Goal: Task Accomplishment & Management: Manage account settings

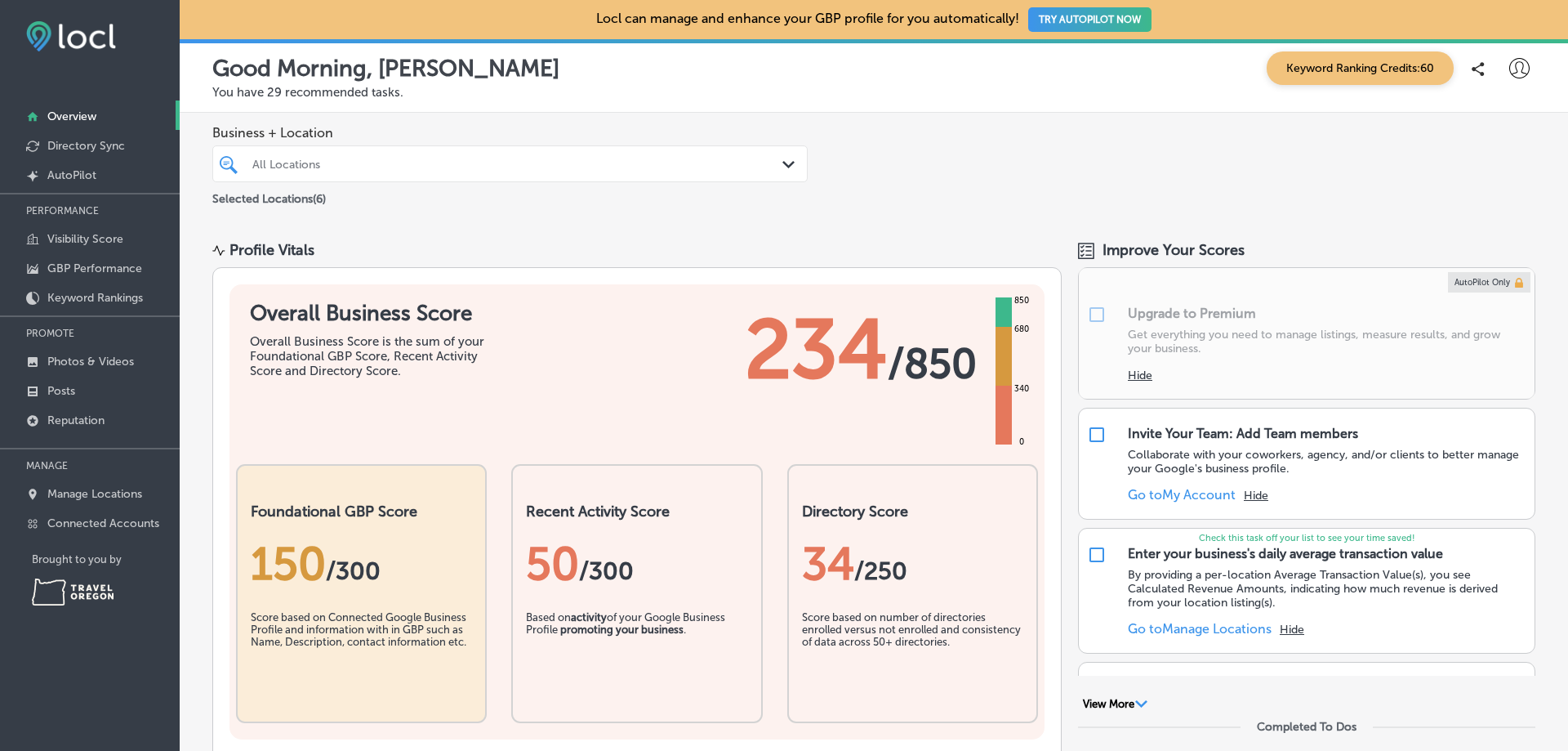
click at [714, 150] on div "All Locations Path Created with Sketch." at bounding box center [510, 164] width 595 height 37
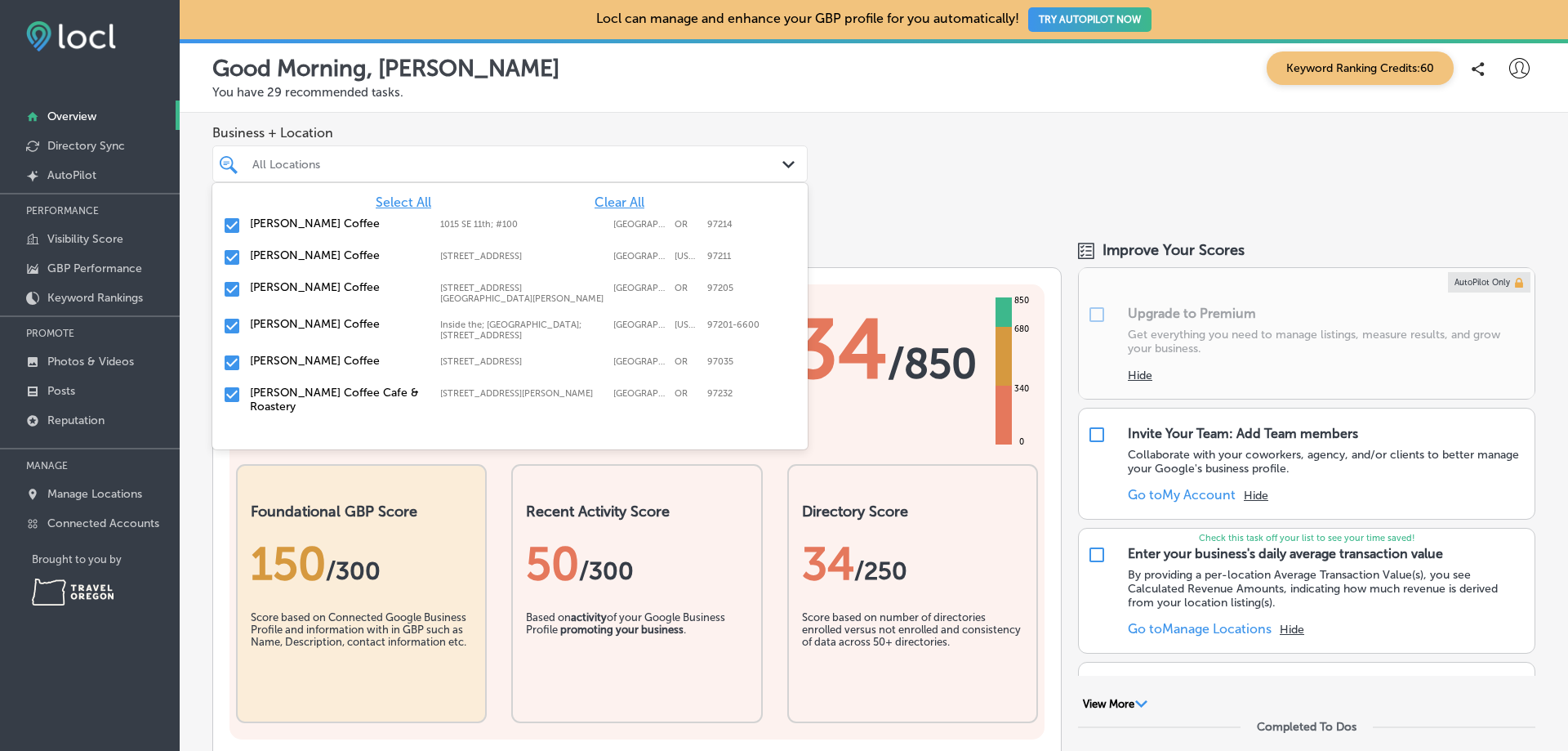
click at [620, 163] on div "All Locations" at bounding box center [517, 164] width 531 height 14
click at [225, 259] on input "checkbox" at bounding box center [232, 258] width 20 height 20
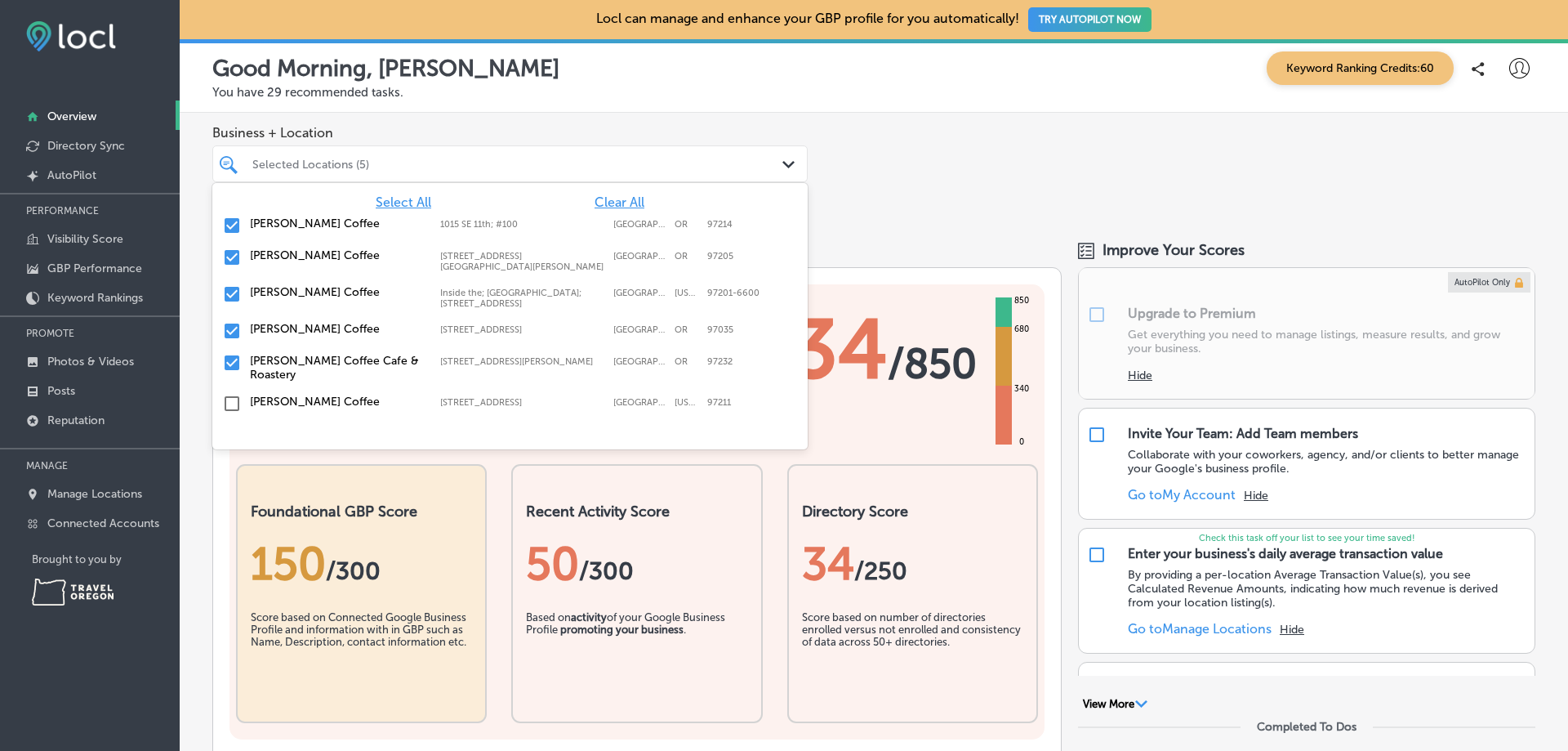
click at [232, 284] on input "checkbox" at bounding box center [232, 294] width 20 height 20
click at [232, 287] on input "checkbox" at bounding box center [232, 294] width 20 height 20
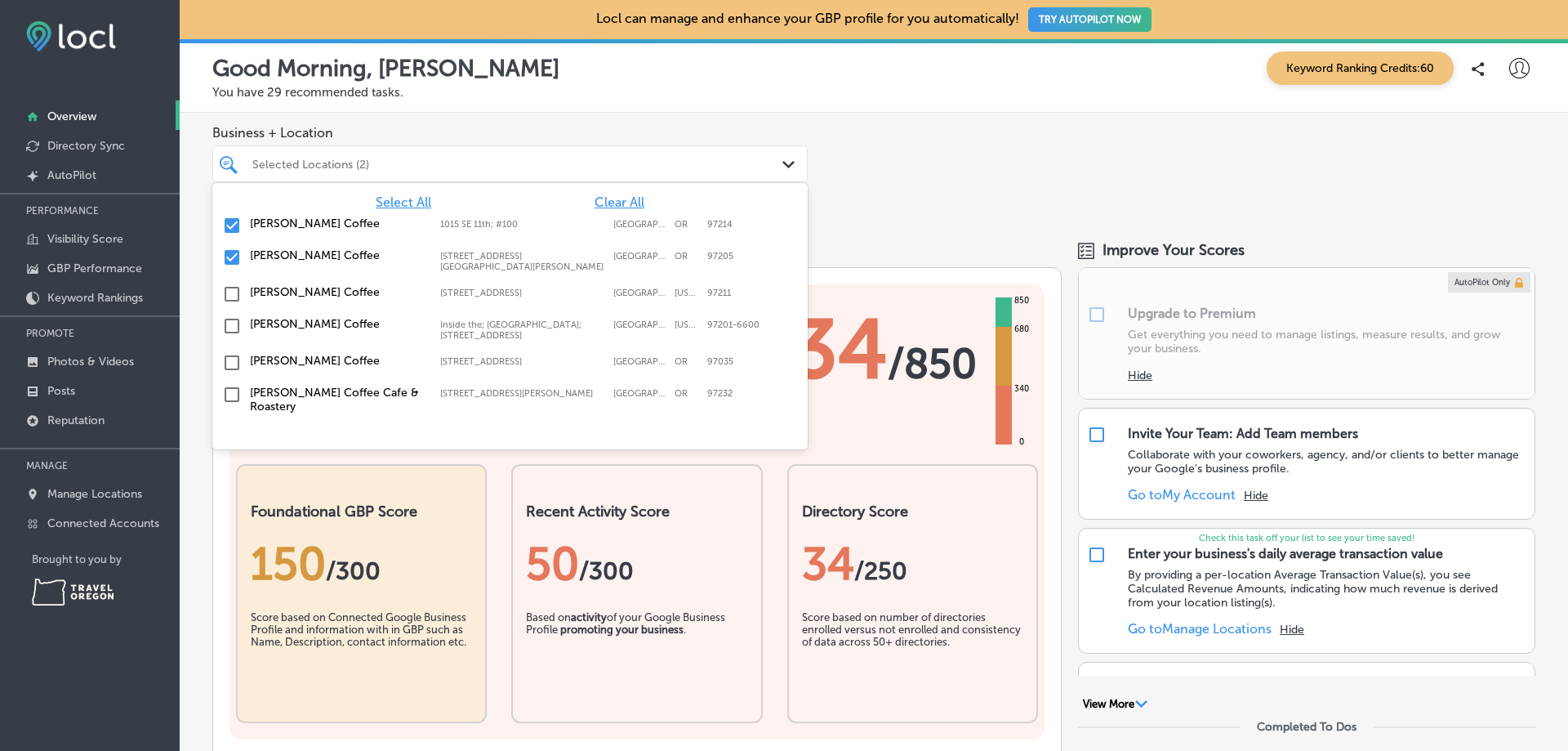
click at [227, 256] on input "checkbox" at bounding box center [232, 258] width 20 height 20
click at [786, 160] on div "Path Created with Sketch." at bounding box center [791, 166] width 18 height 18
click at [262, 155] on div at bounding box center [485, 164] width 467 height 22
click at [410, 210] on div "[PERSON_NAME] Coffee 1015 SE 11th; [STREET_ADDRESS] 1015 SE 11th; #[STREET_ADDR…" at bounding box center [510, 225] width 595 height 32
click at [410, 206] on span "Select All" at bounding box center [403, 202] width 56 height 16
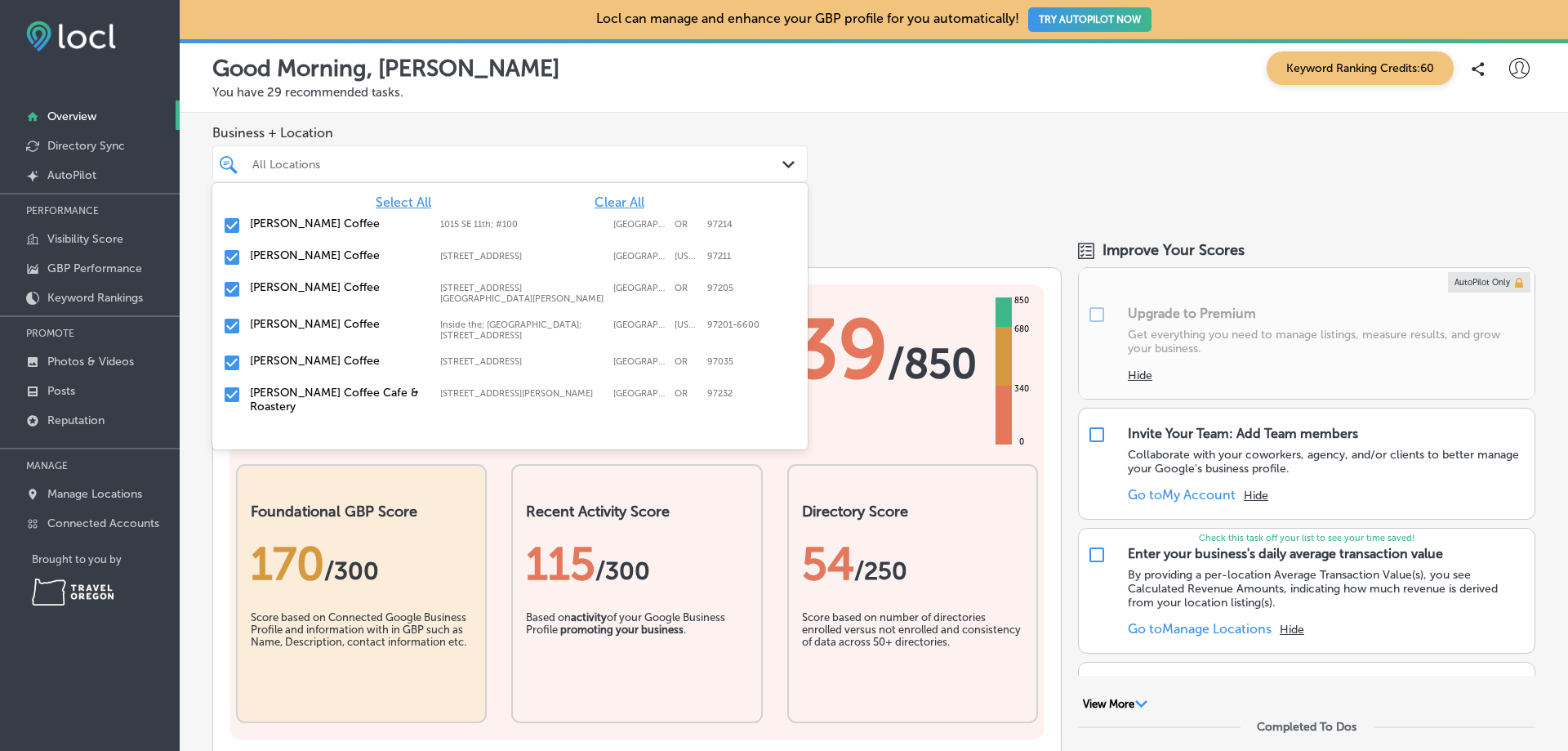
click at [856, 150] on div "Business + Location option 1015 SE 11th; #100, deselected. option 1015 SE 11th;…" at bounding box center [874, 167] width 1388 height 108
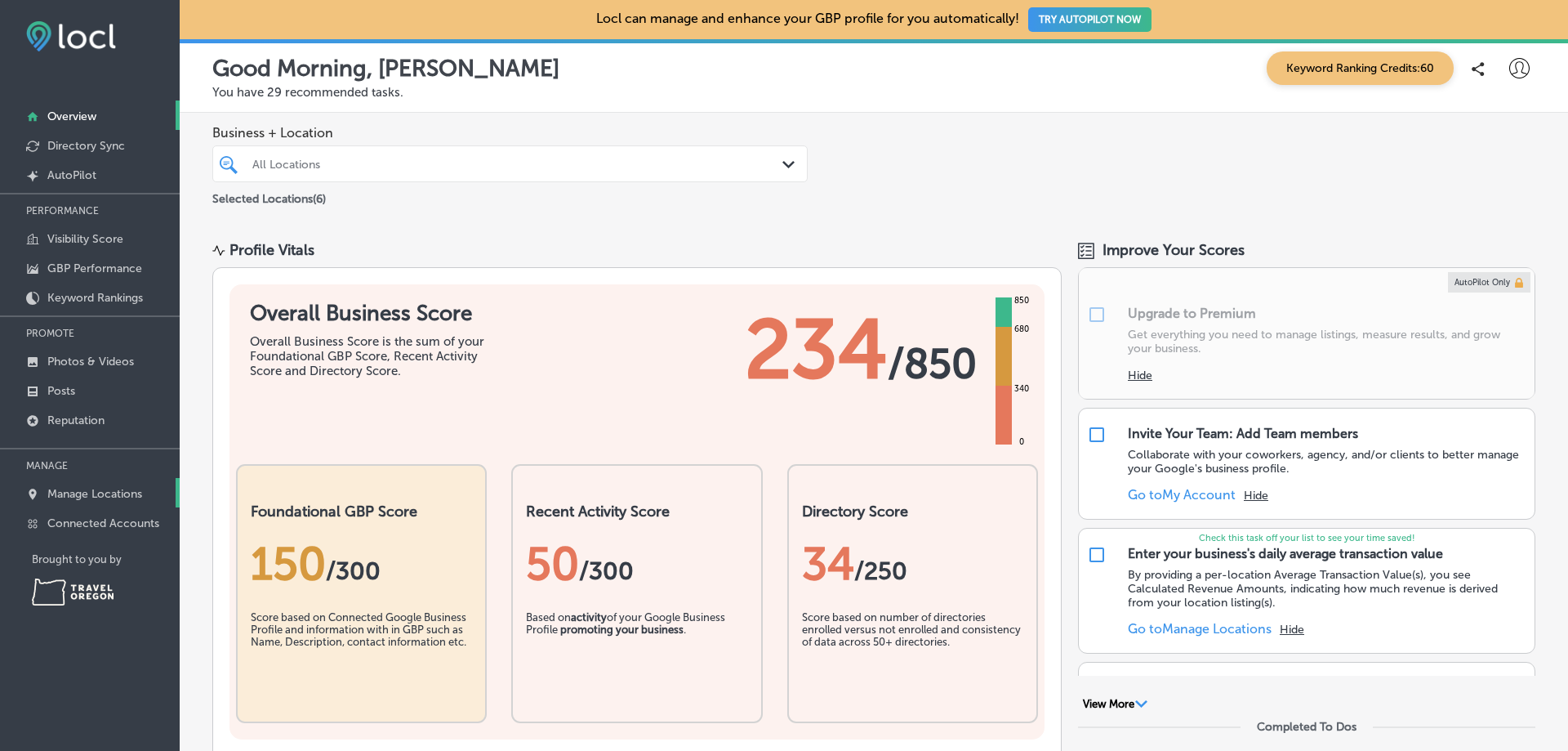
click at [121, 495] on p "Manage Locations" at bounding box center [95, 493] width 95 height 14
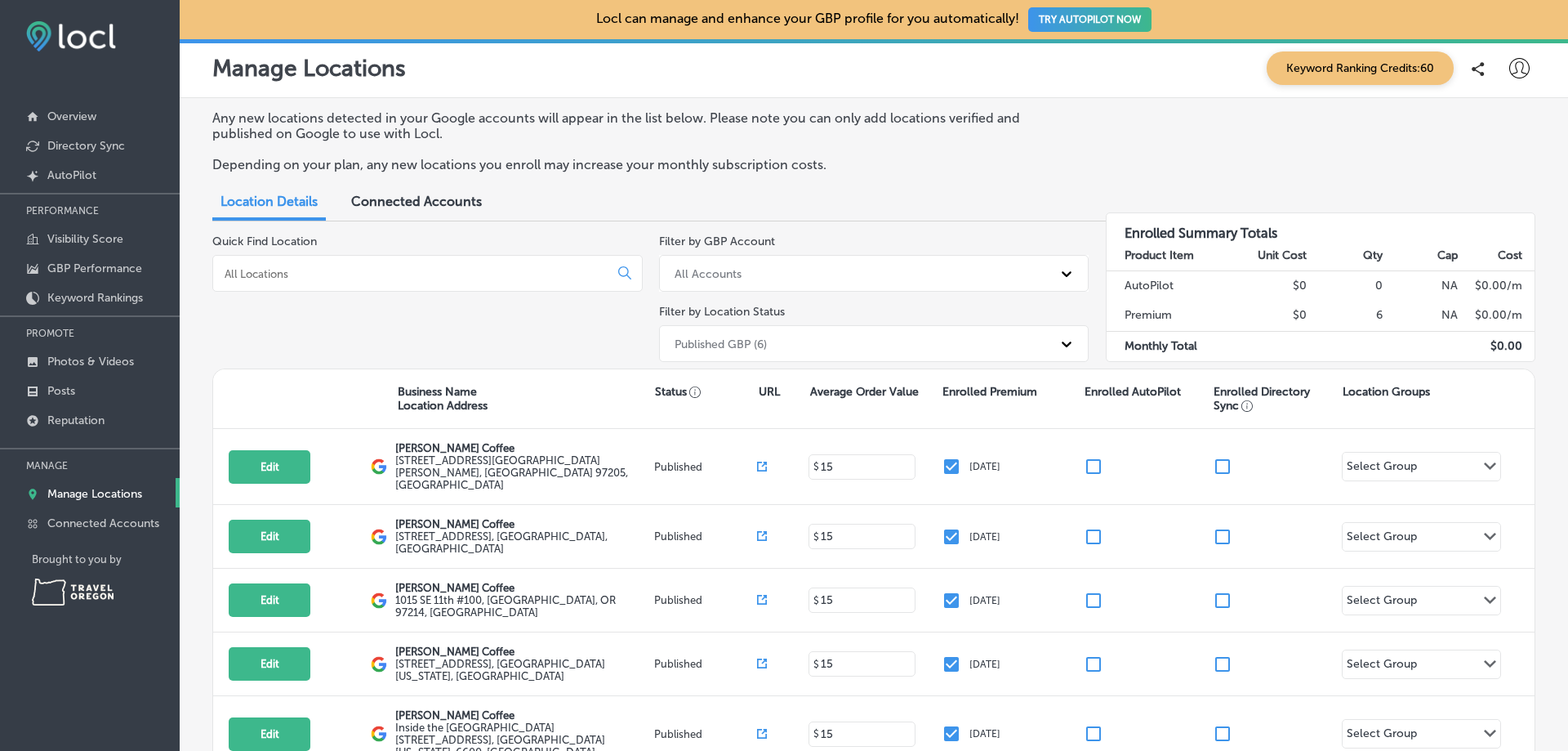
scroll to position [82, 0]
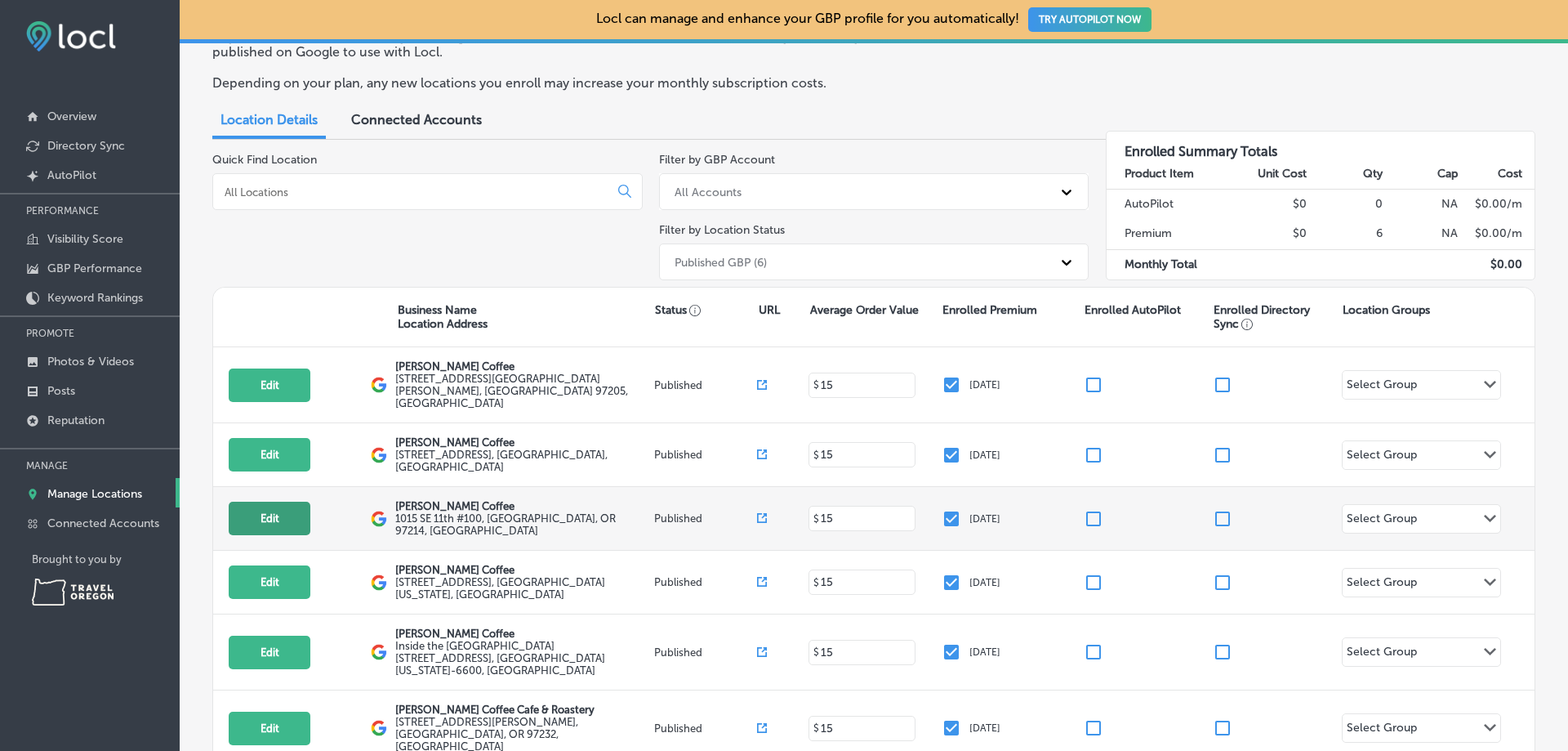
click at [279, 515] on button "Edit" at bounding box center [269, 518] width 81 height 33
select select "US"
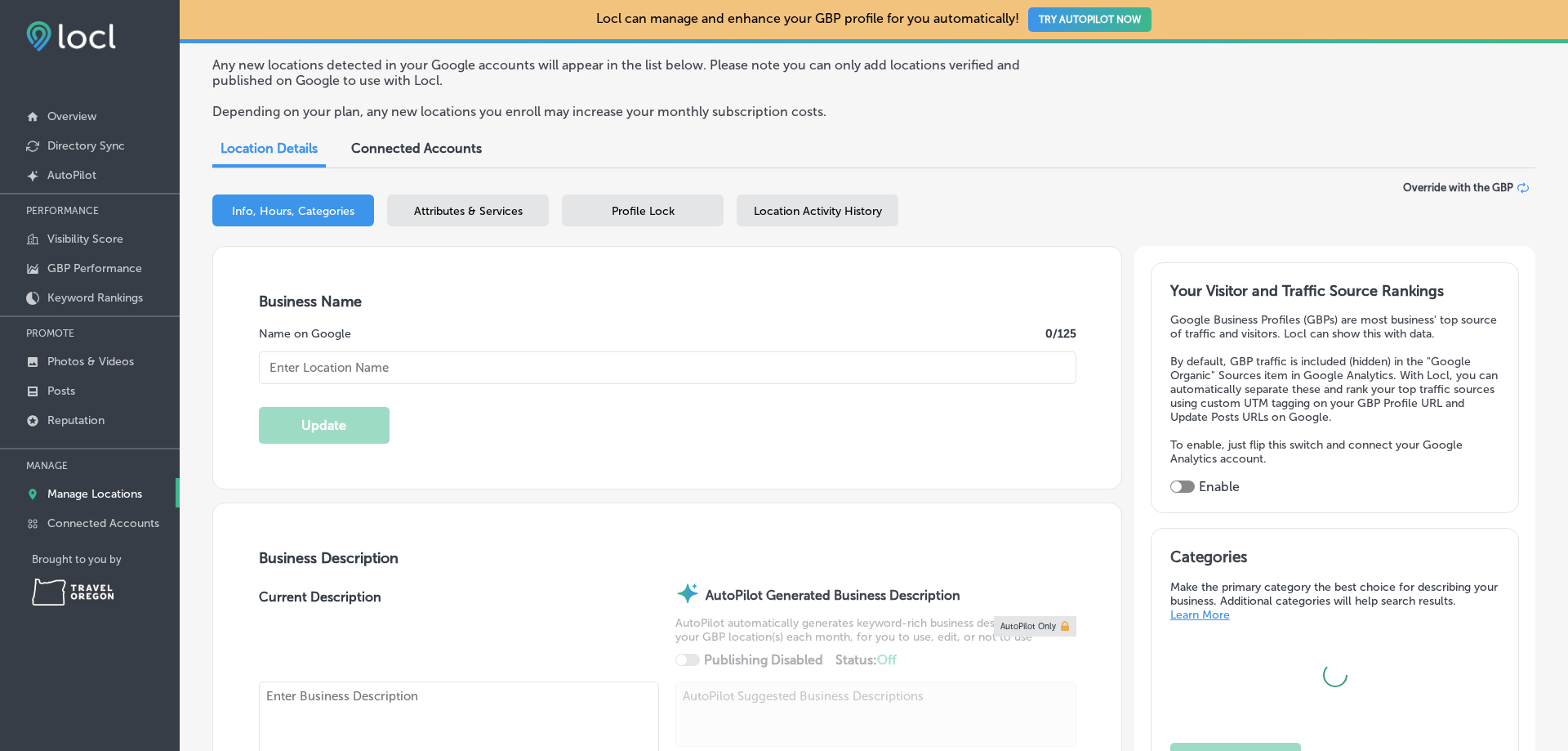
type input "[PERSON_NAME] Coffee"
type input "1015 SE 11th"
type input "#100"
type input "[GEOGRAPHIC_DATA]"
type input "97214"
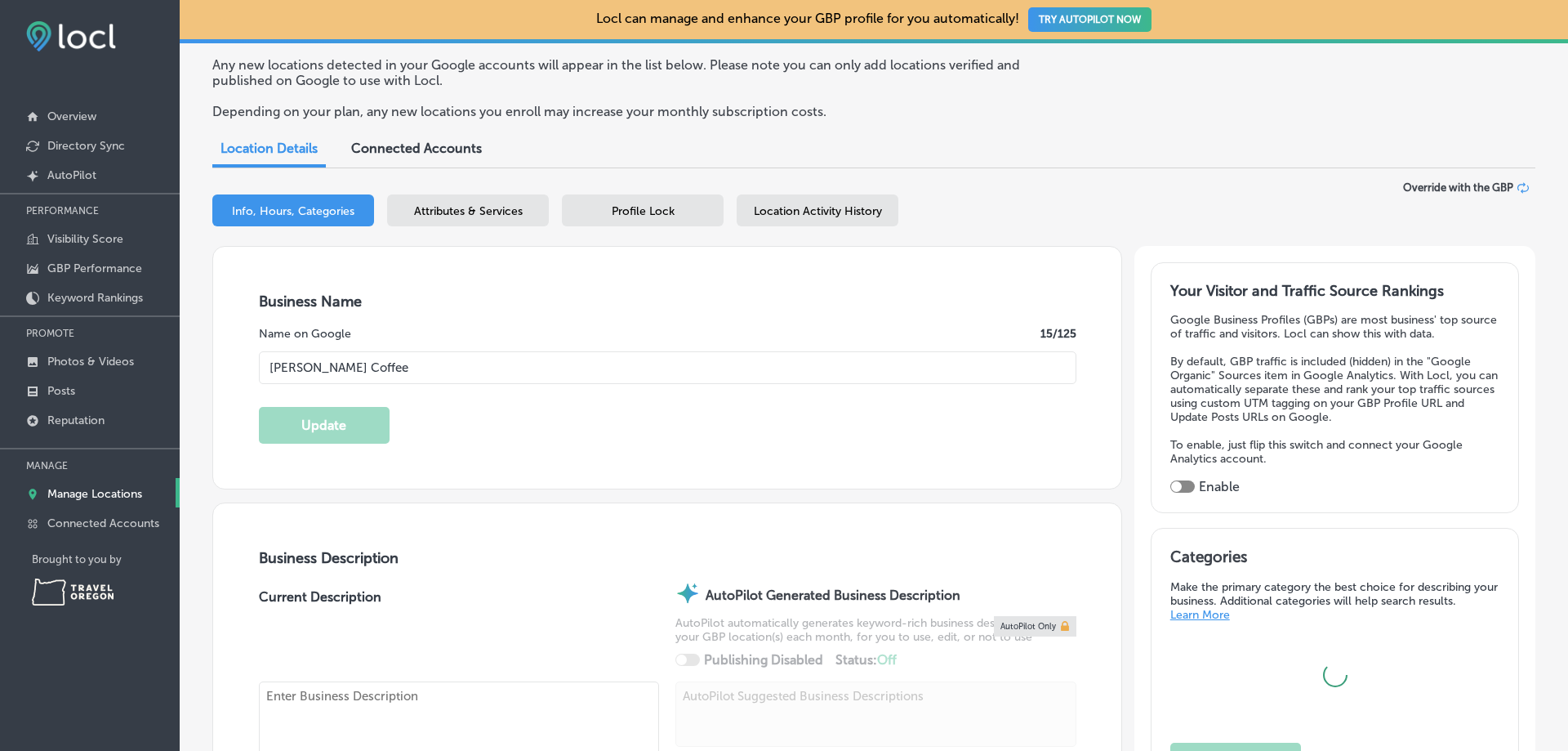
type input "US"
type textarea "Great coffee doesn't happen by accident. It's the result of global collaboratio…"
type input "[URL][DOMAIN_NAME]"
type input "[PHONE_NUMBER]"
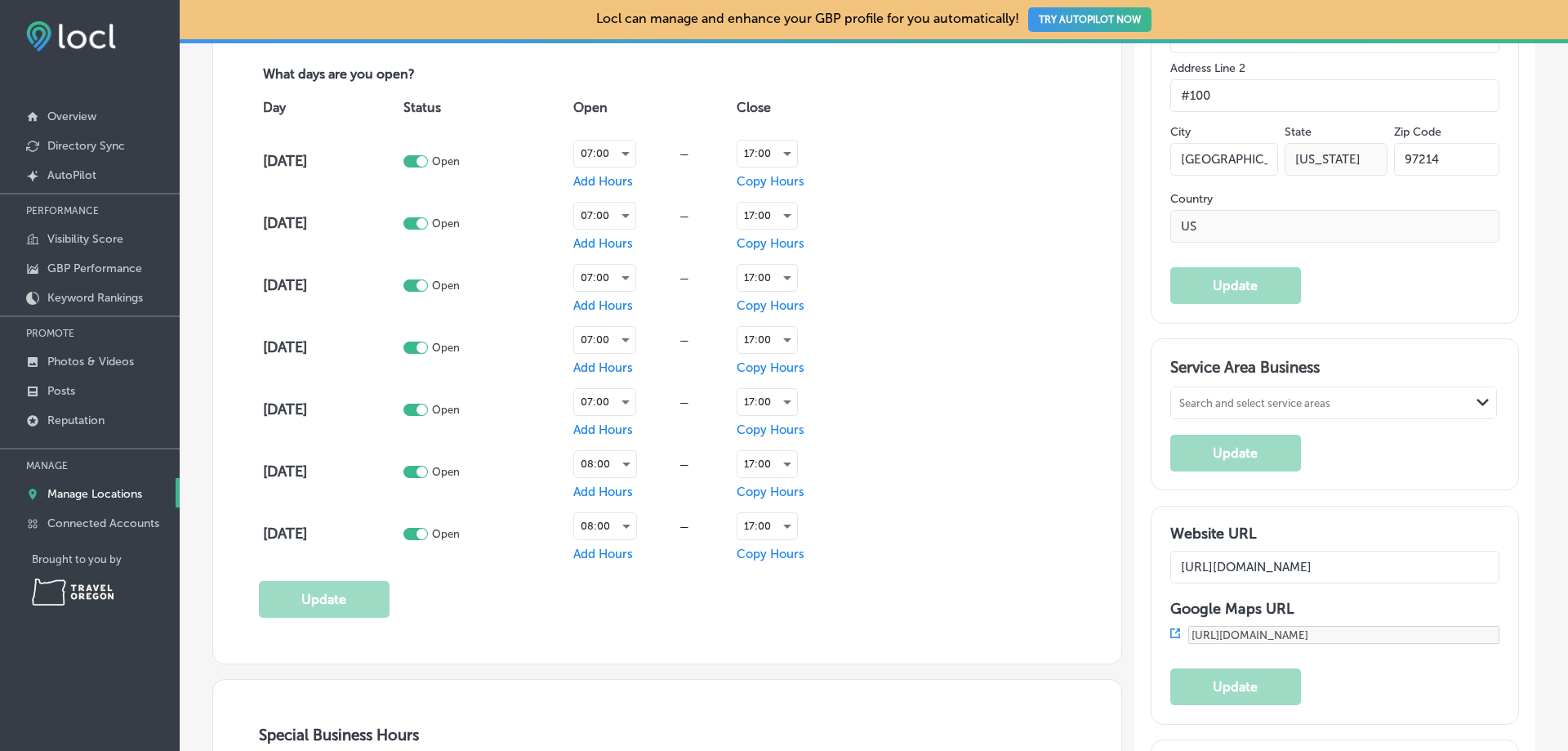
scroll to position [1144, 0]
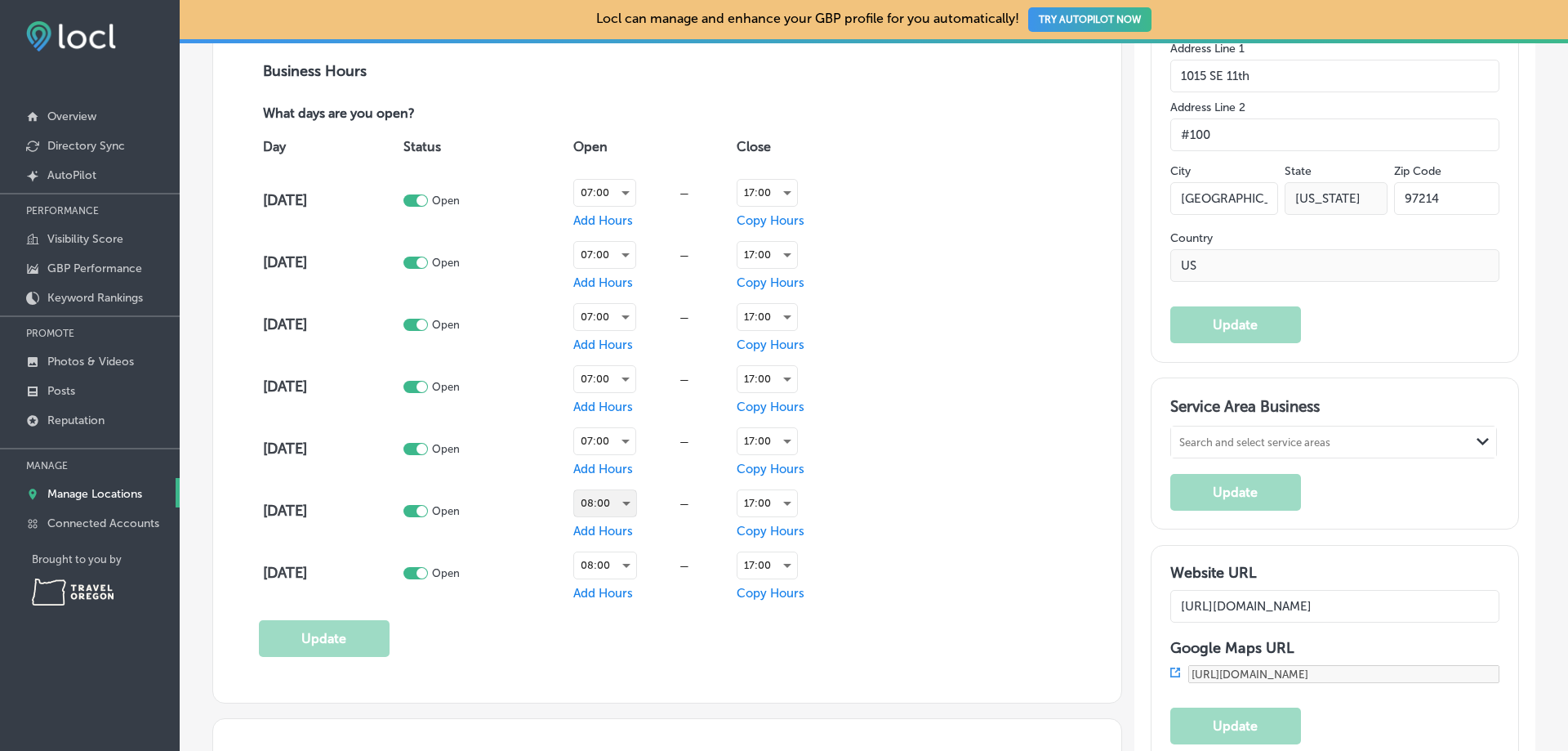
click at [624, 501] on div "08:00" at bounding box center [604, 502] width 62 height 26
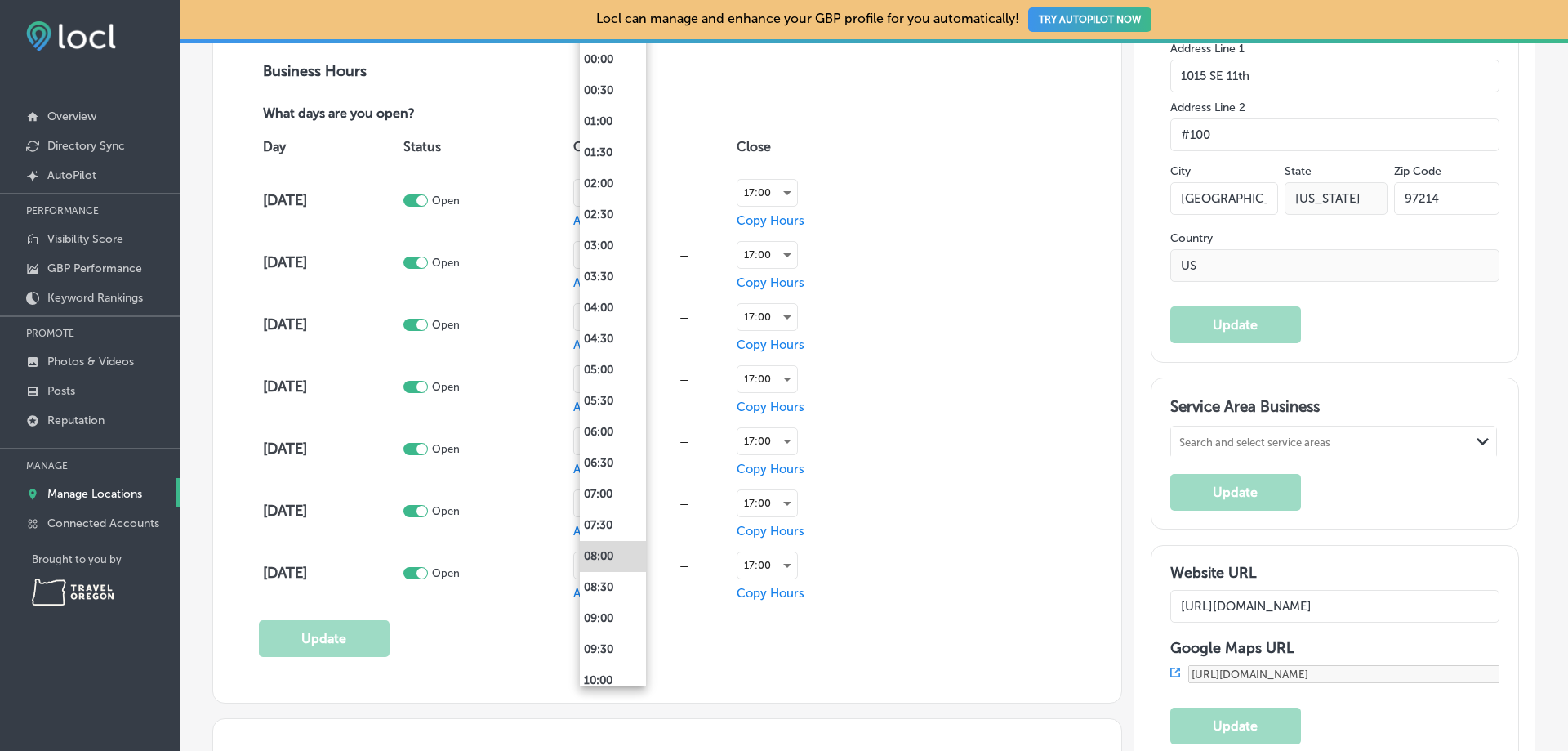
click at [903, 464] on div at bounding box center [784, 375] width 1568 height 751
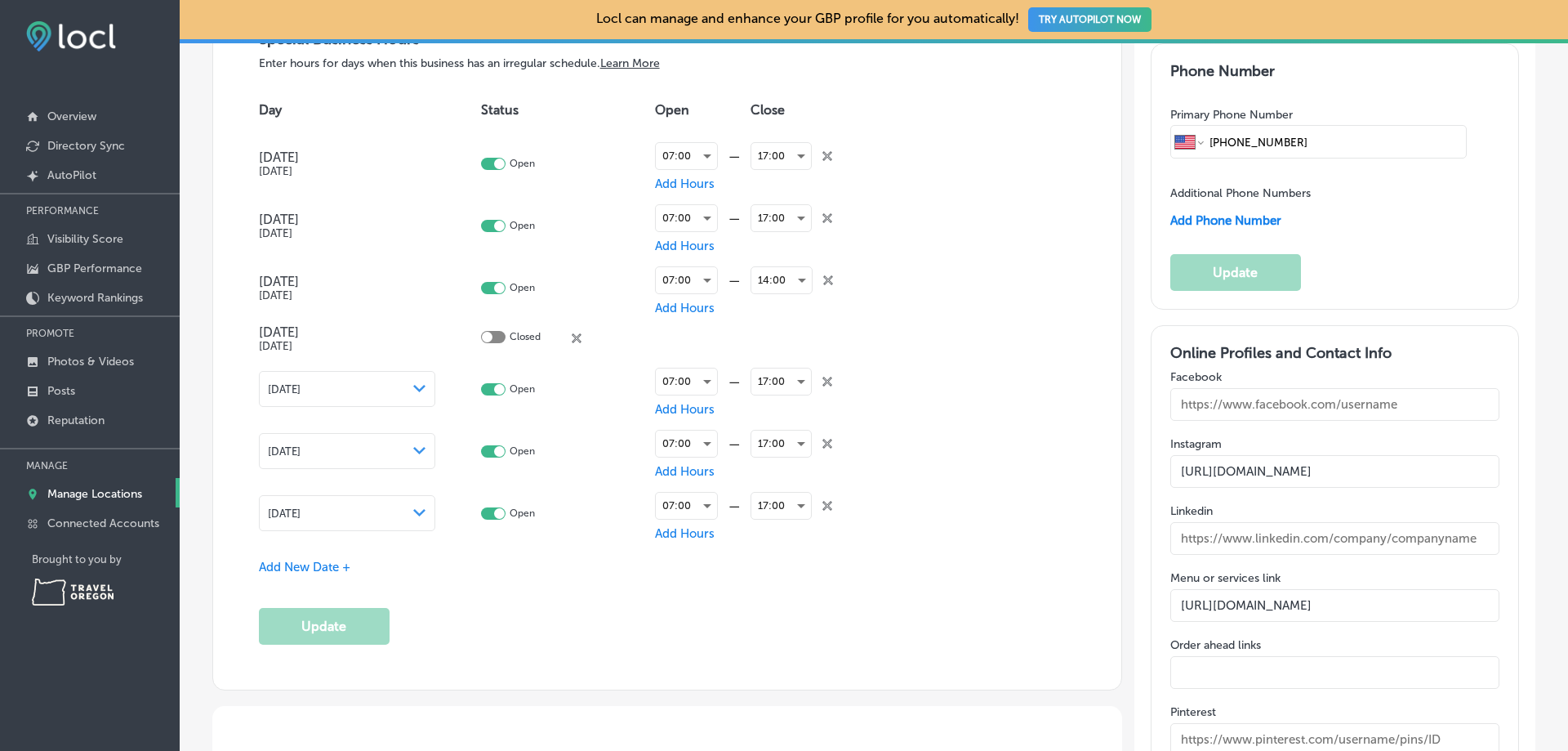
scroll to position [1797, 0]
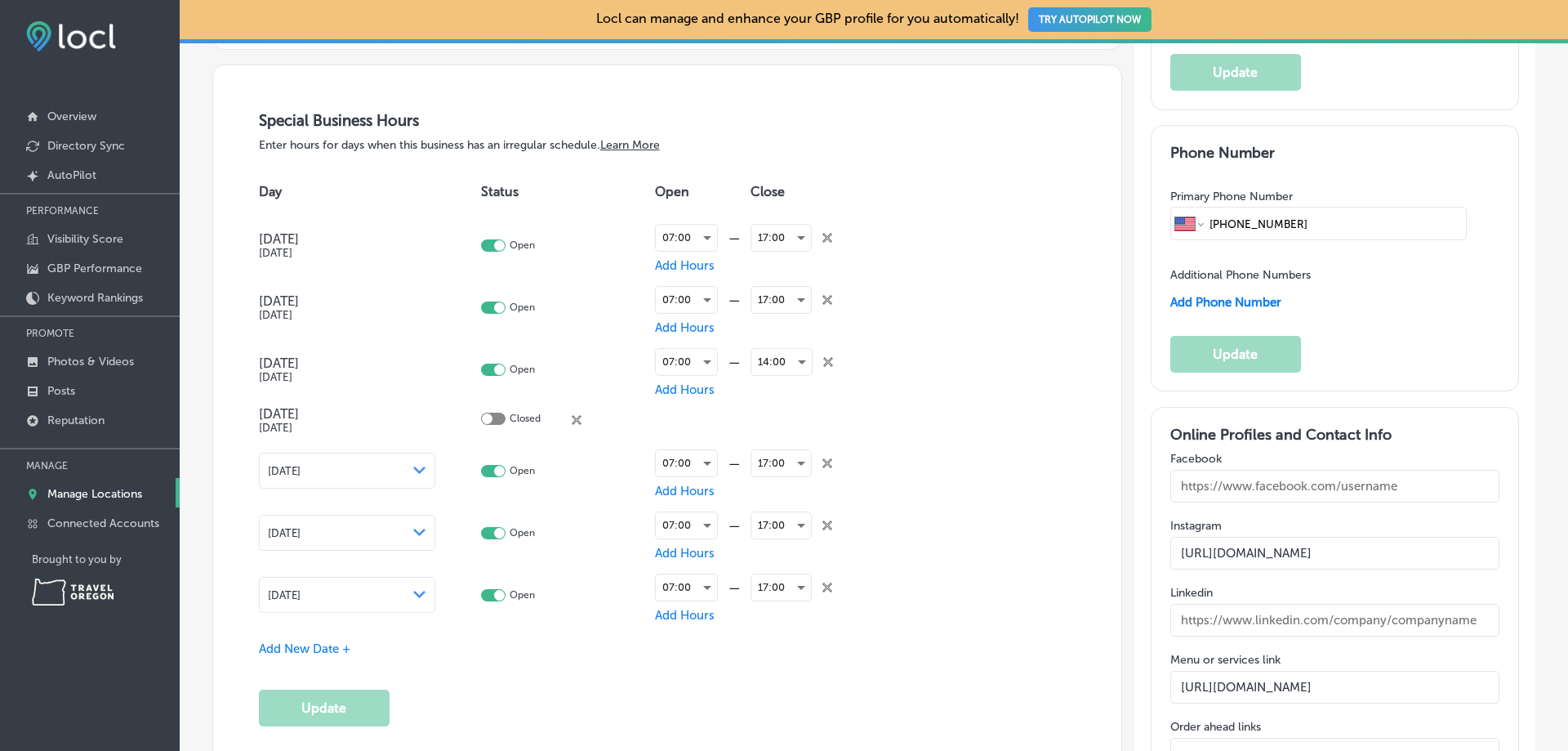
click at [338, 651] on span "Add New Date +" at bounding box center [304, 649] width 91 height 15
click at [353, 685] on div "Add New Date +" at bounding box center [667, 691] width 817 height 17
click at [328, 688] on span "Add New Date +" at bounding box center [304, 691] width 91 height 15
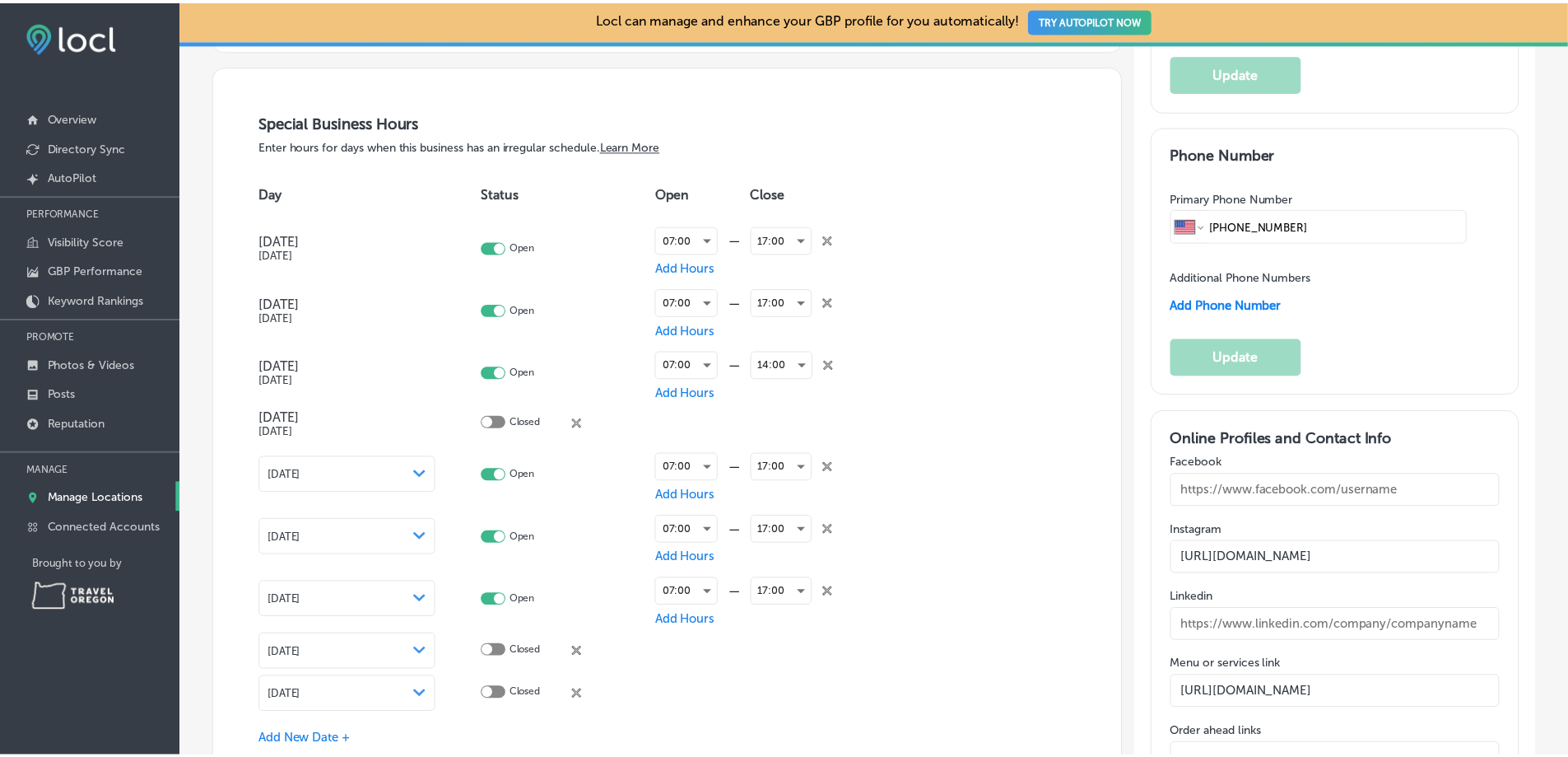
scroll to position [1976, 0]
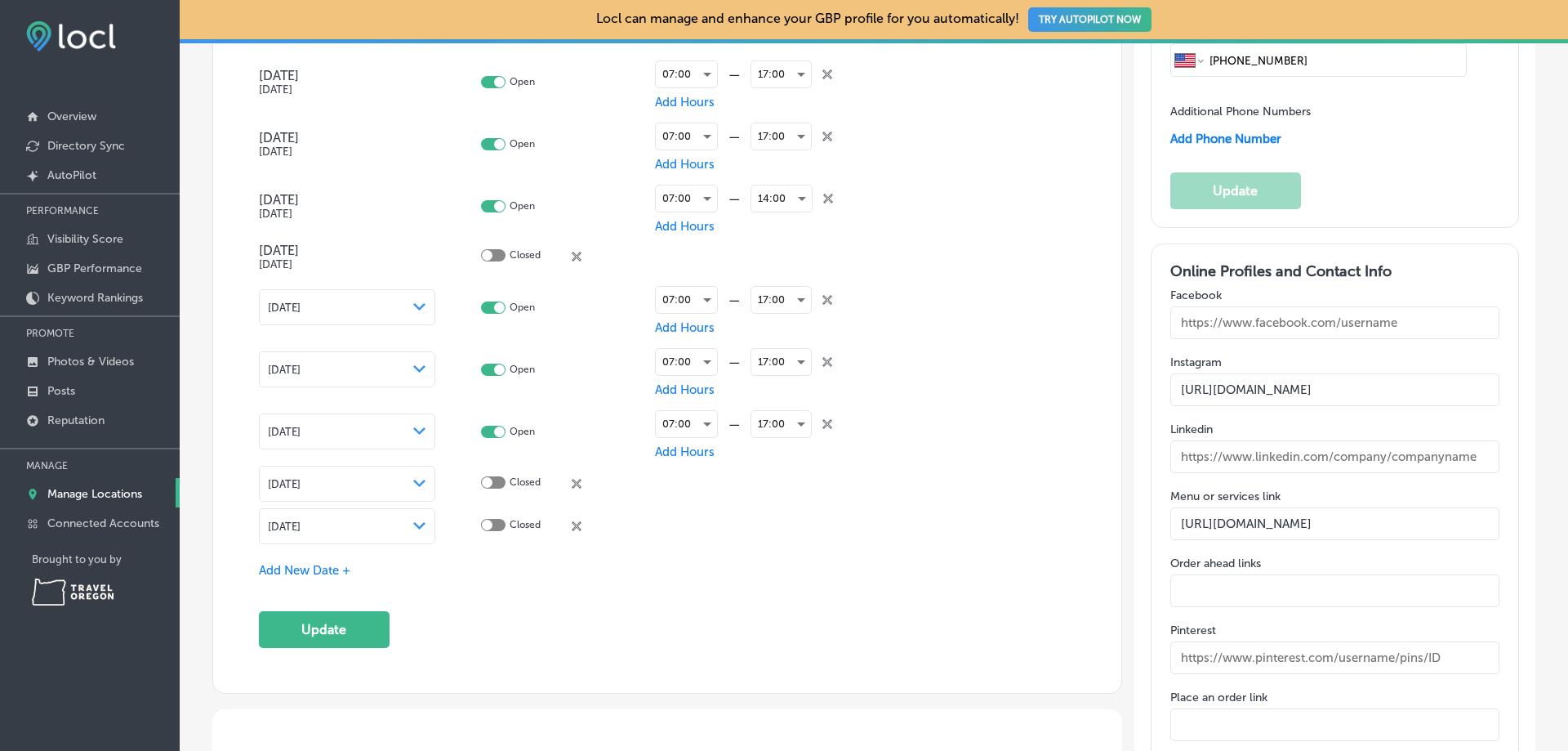
click at [316, 568] on span "Add New Date +" at bounding box center [304, 571] width 91 height 15
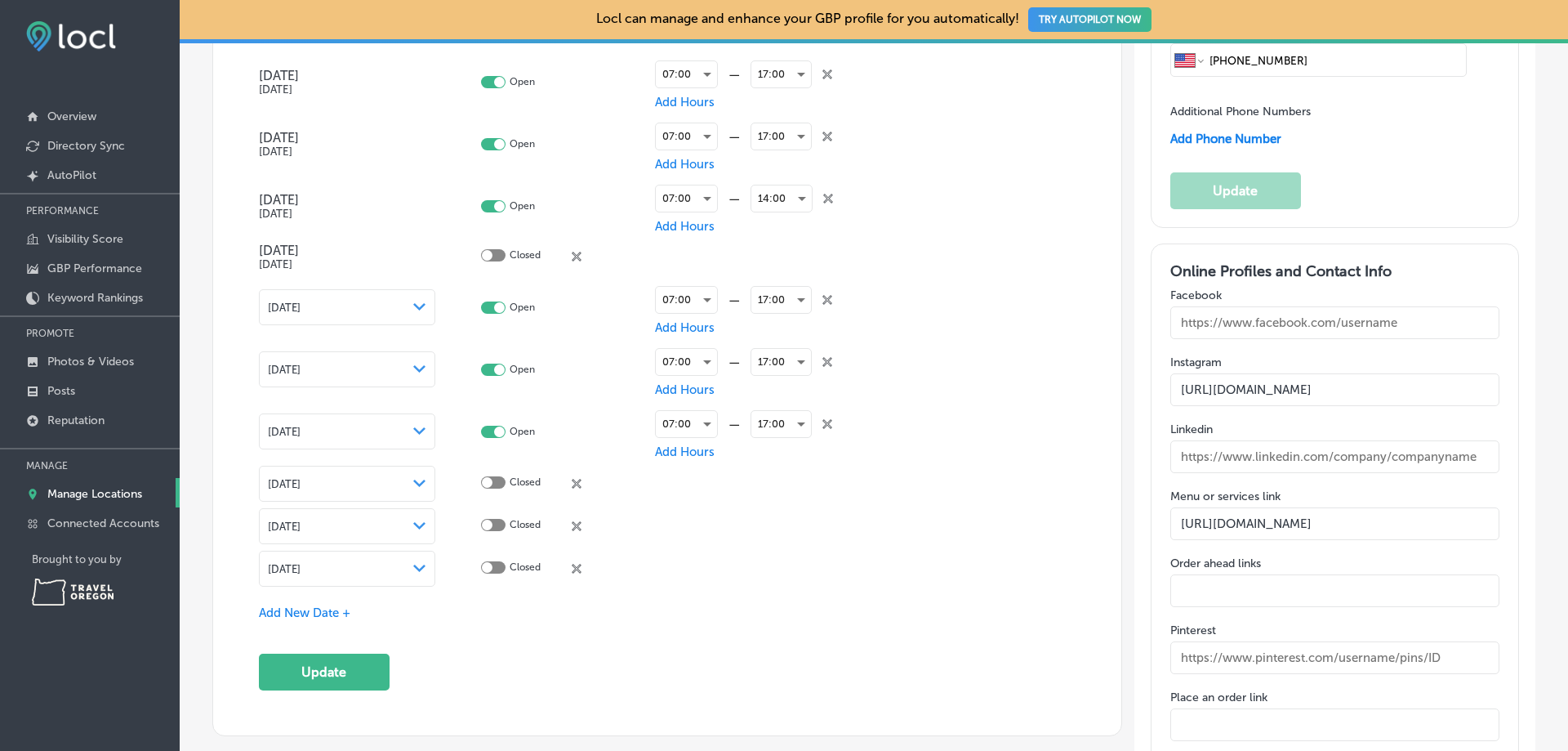
click at [312, 614] on span "Add New Date +" at bounding box center [304, 613] width 91 height 15
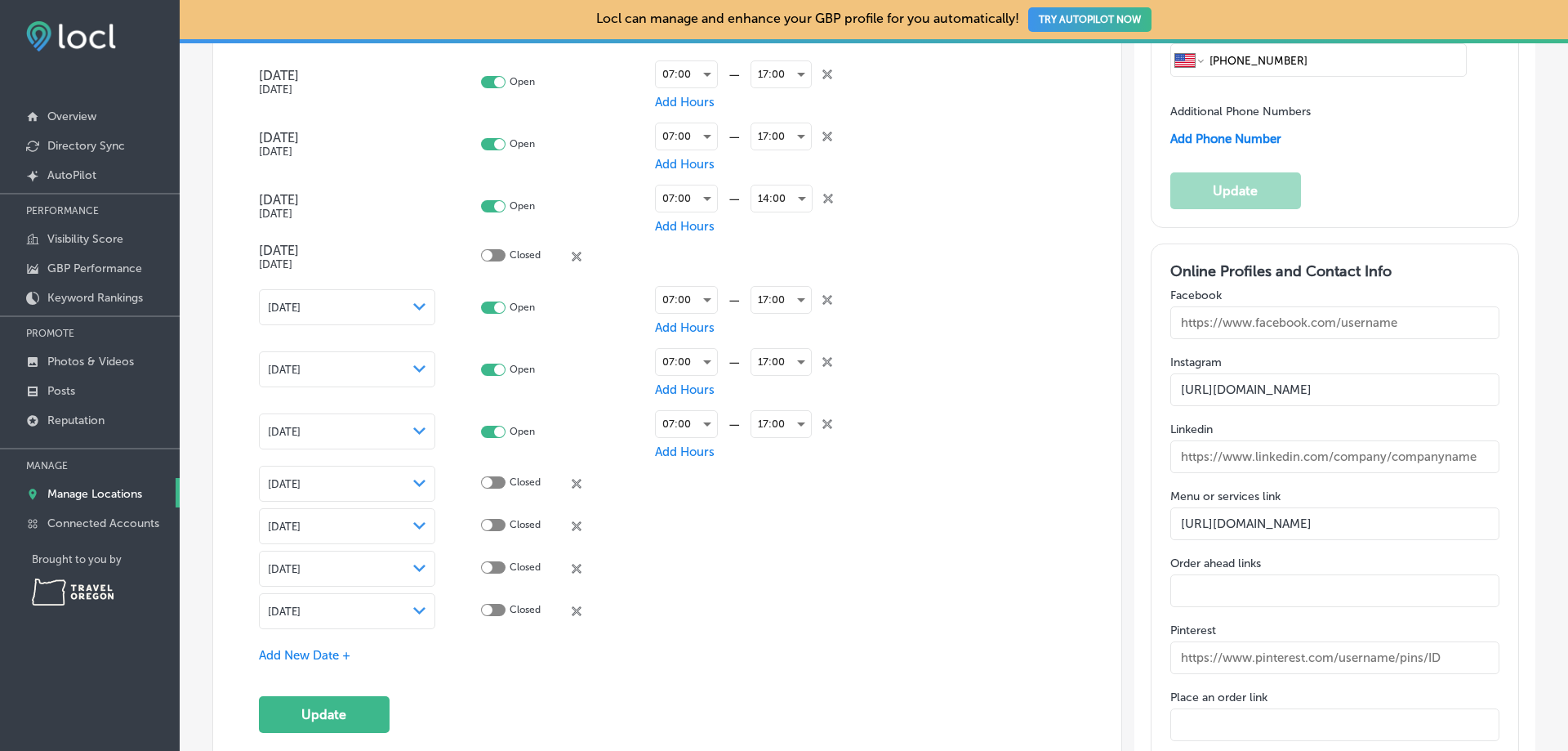
click at [300, 525] on span "[DATE]" at bounding box center [284, 526] width 32 height 12
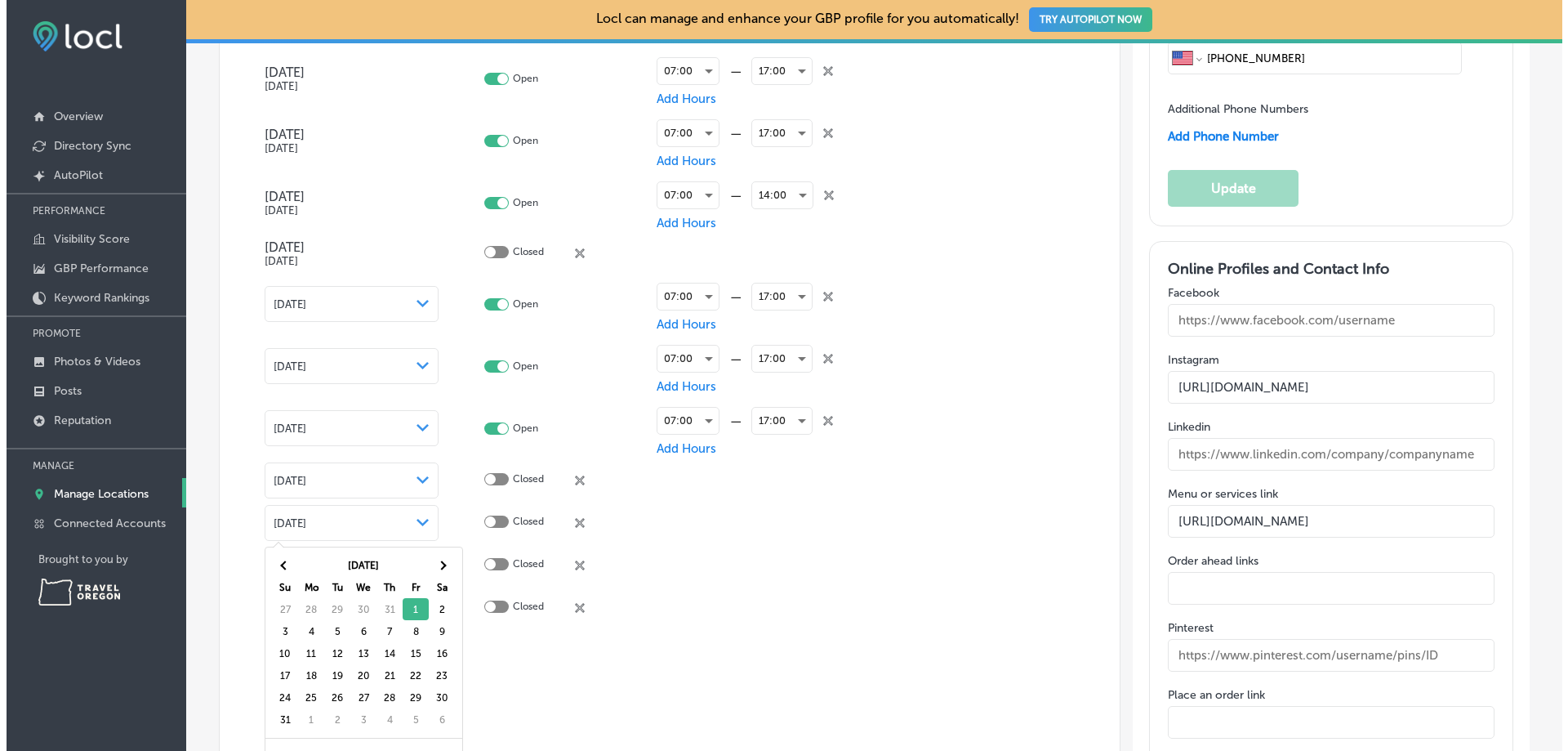
scroll to position [1958, 0]
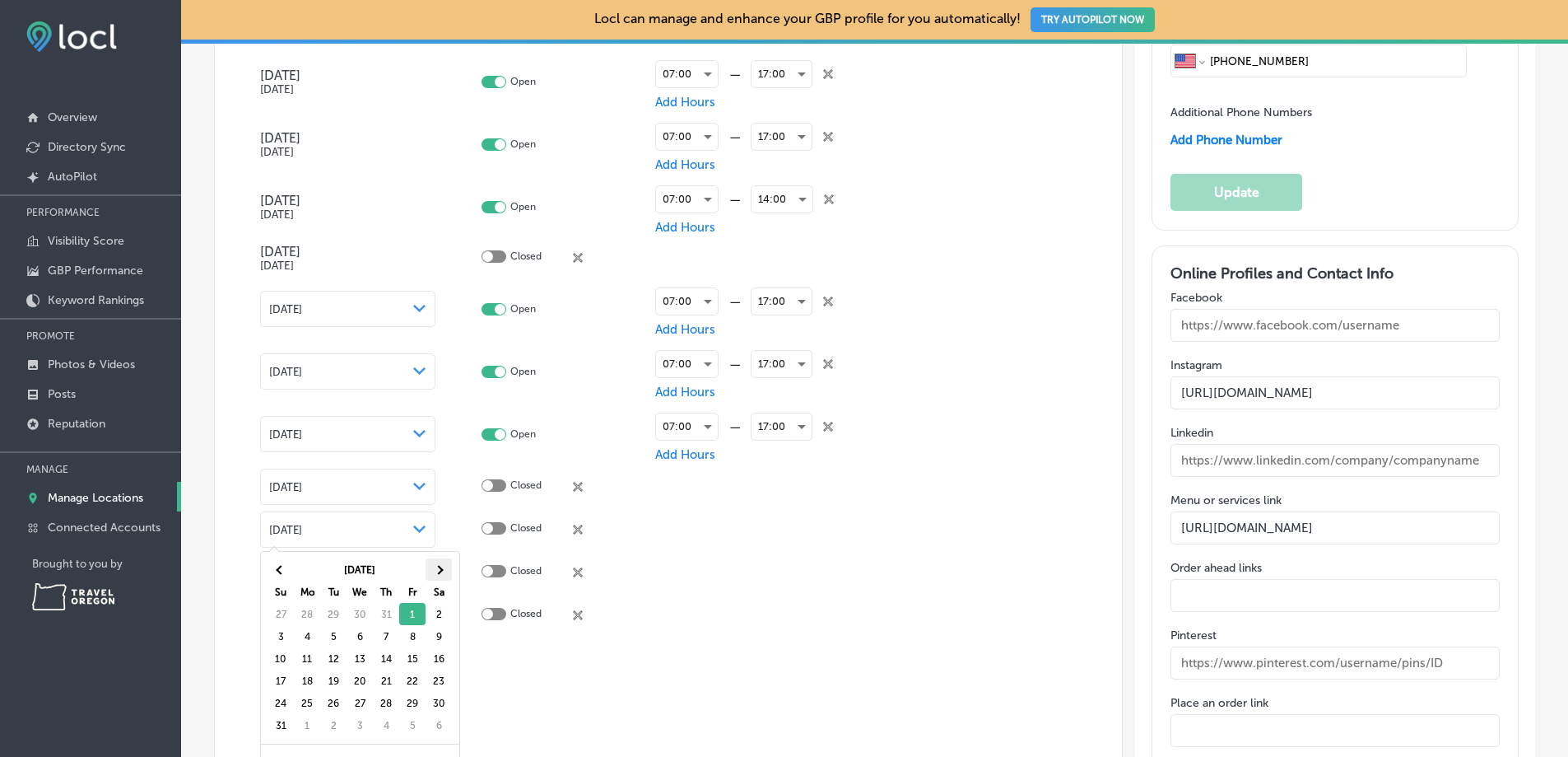
click at [443, 573] on th at bounding box center [438, 569] width 26 height 23
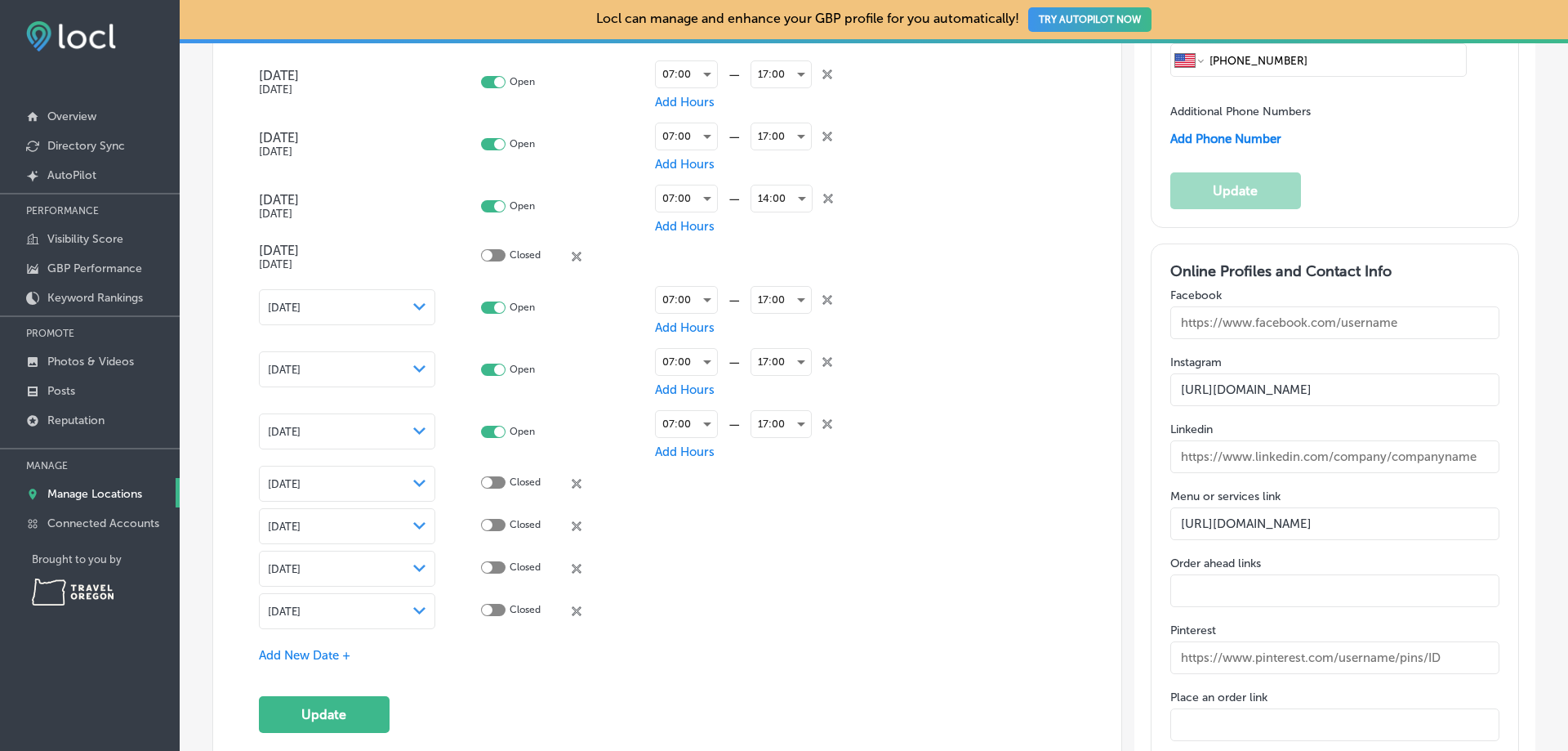
click at [331, 566] on div "[DATE] Path Created with Sketch." at bounding box center [347, 569] width 159 height 13
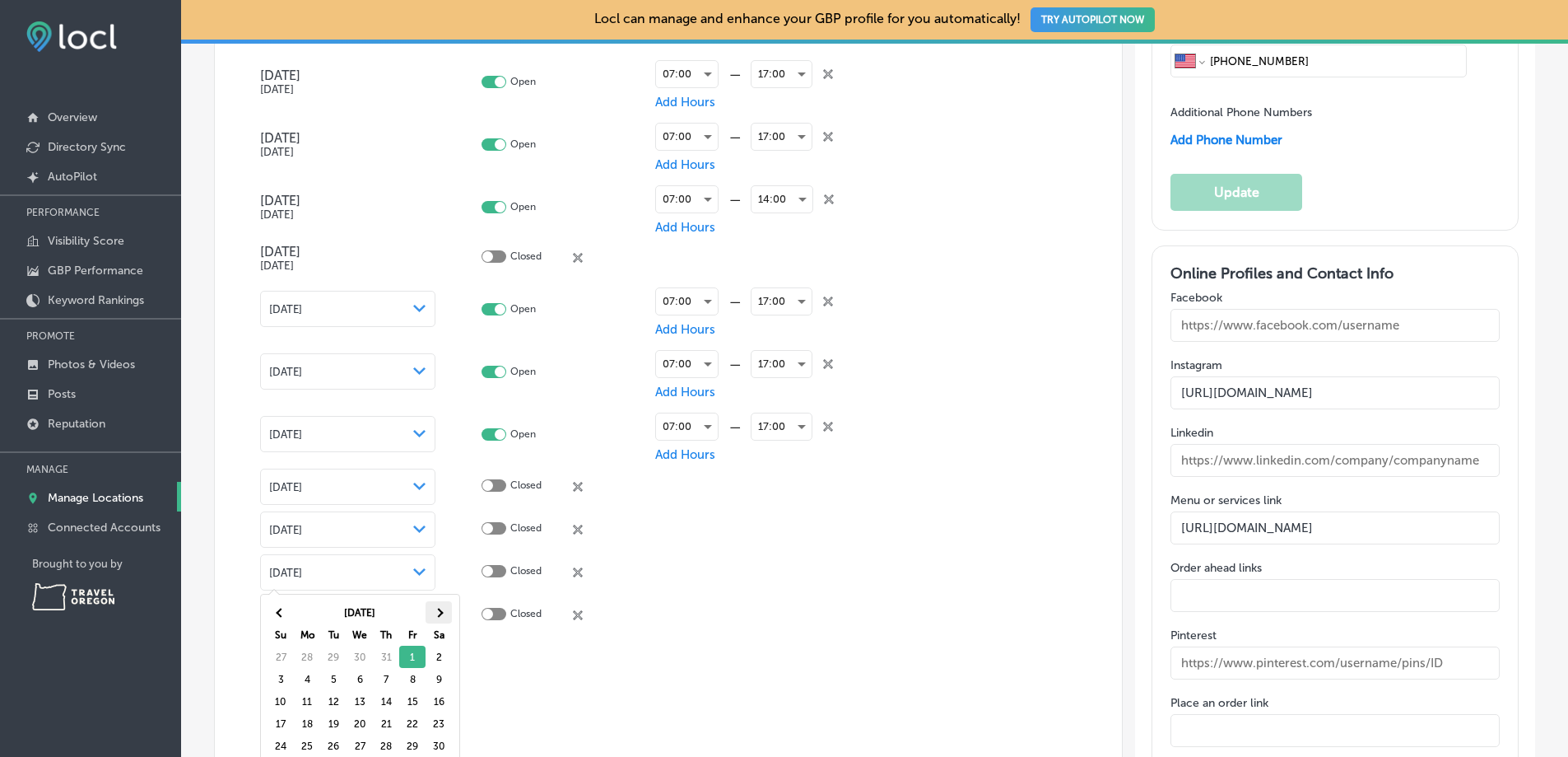
click at [437, 618] on th at bounding box center [438, 612] width 26 height 23
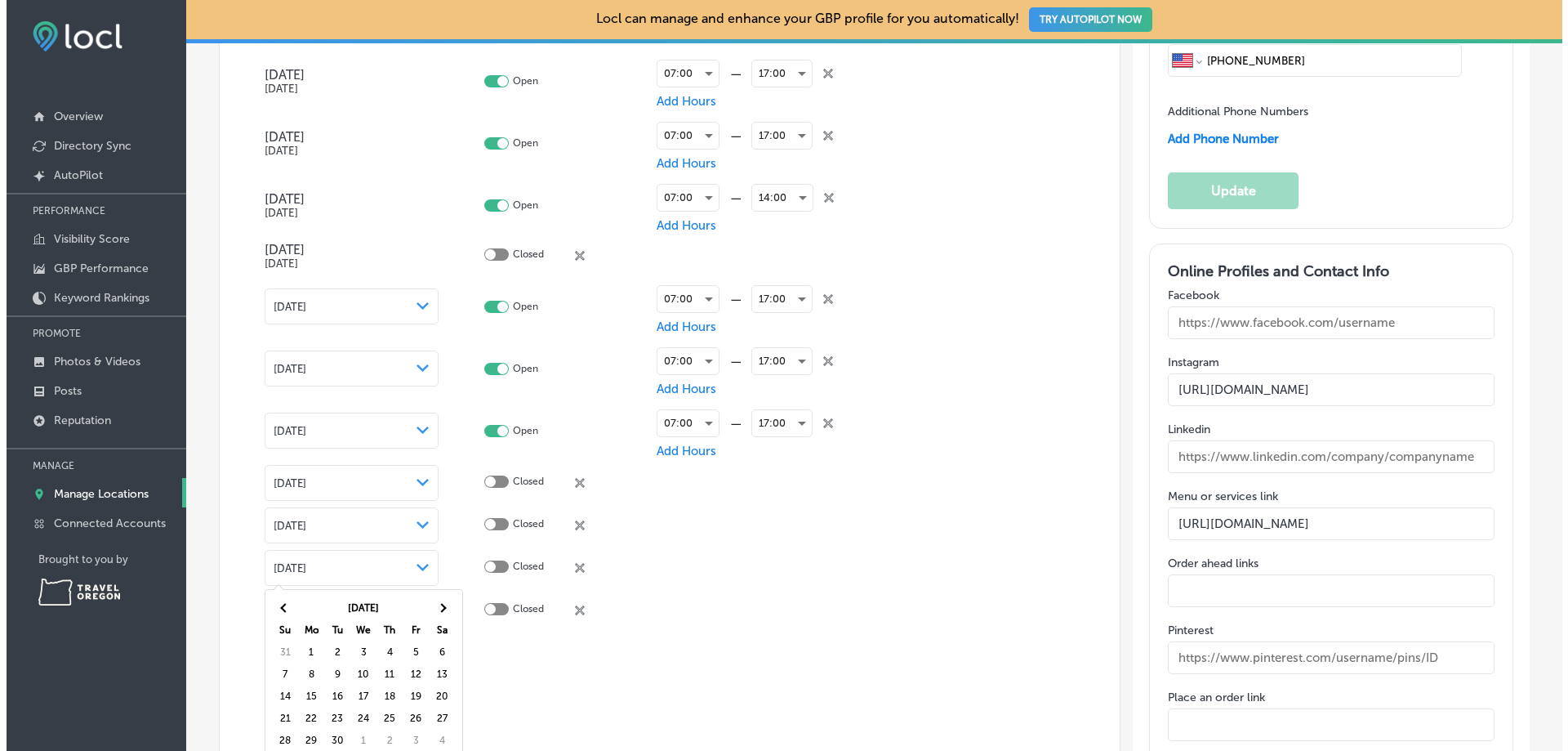
scroll to position [2039, 0]
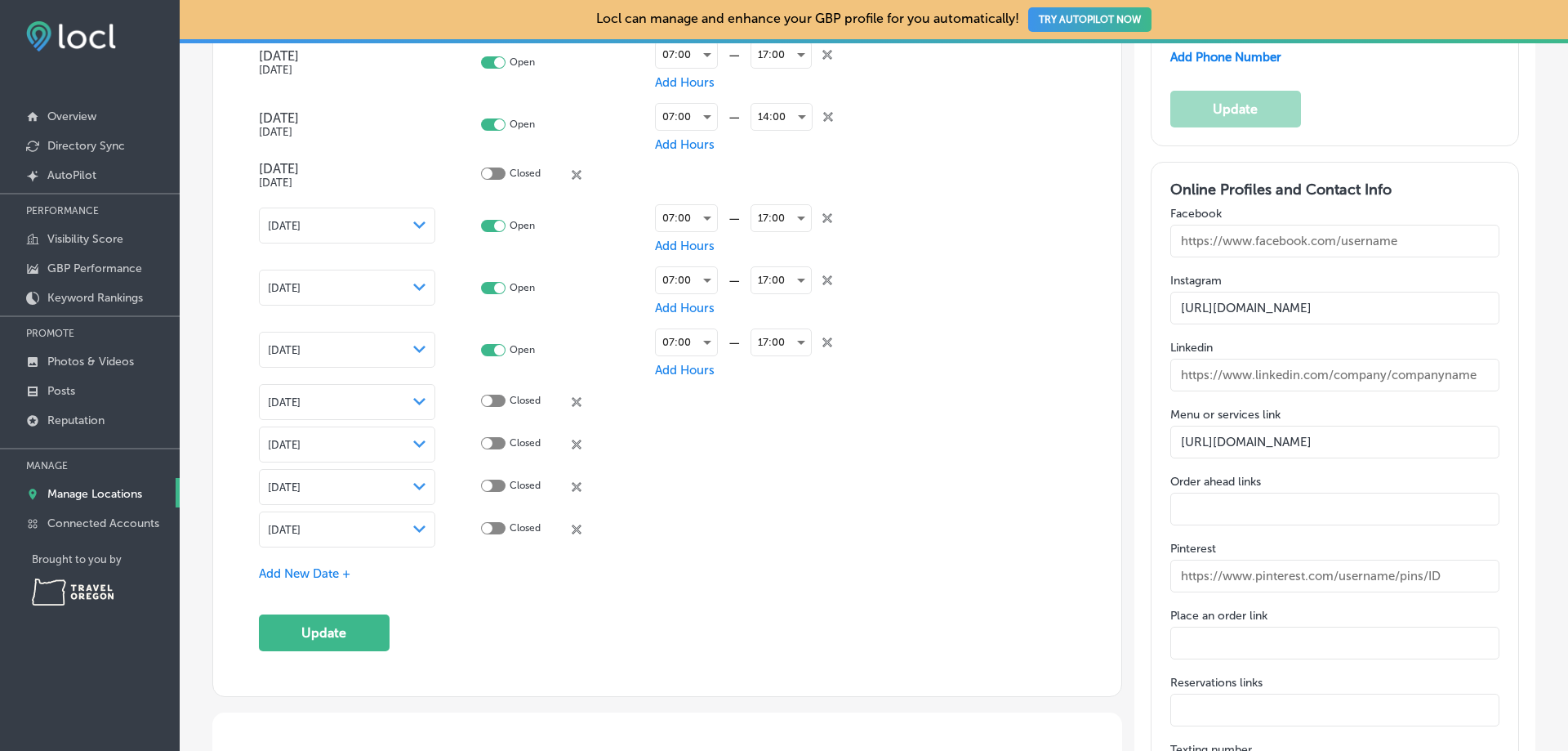
click at [405, 523] on div "[DATE] Path Created with Sketch." at bounding box center [347, 530] width 159 height 13
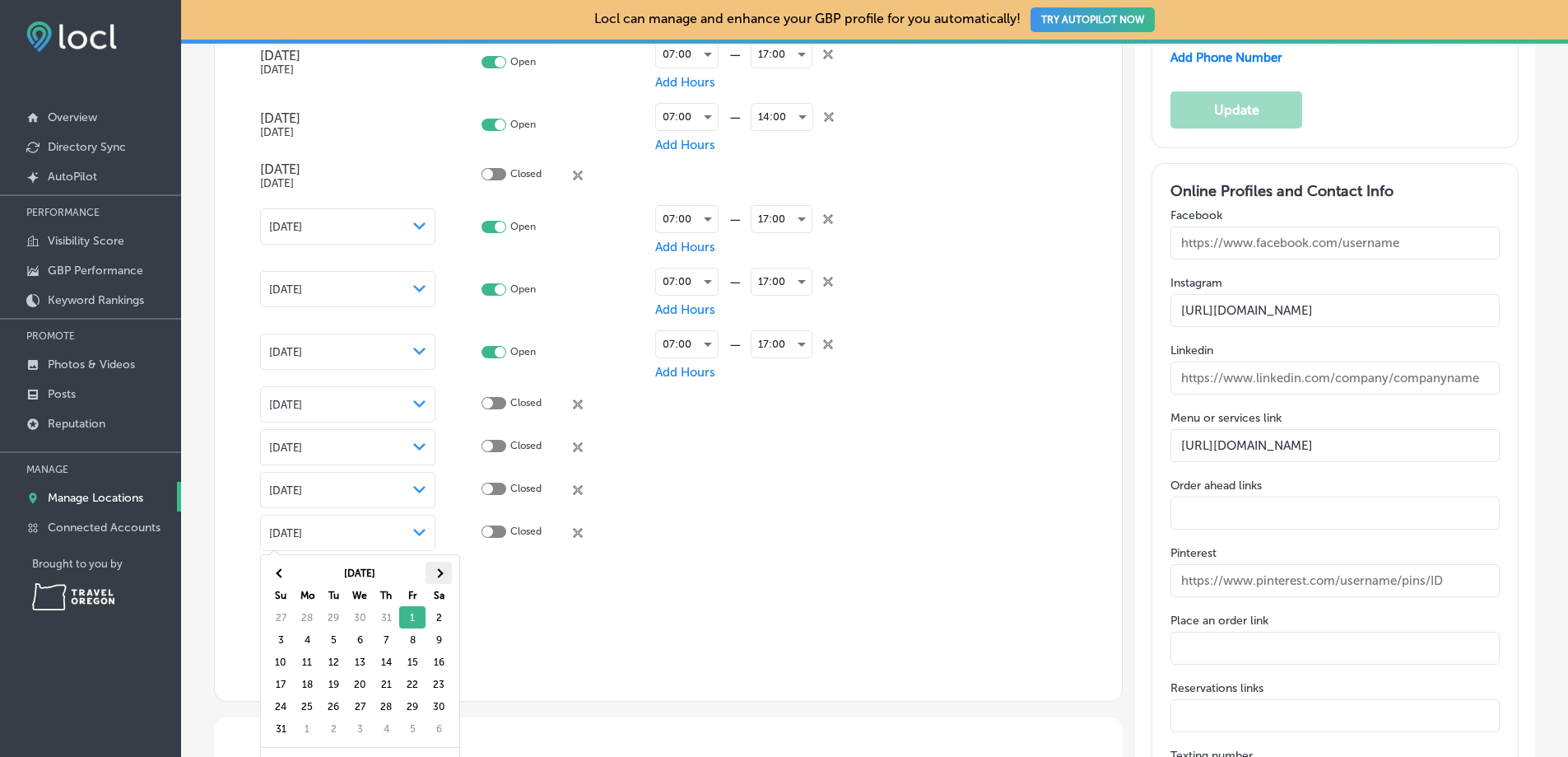
click at [433, 577] on th at bounding box center [438, 573] width 26 height 23
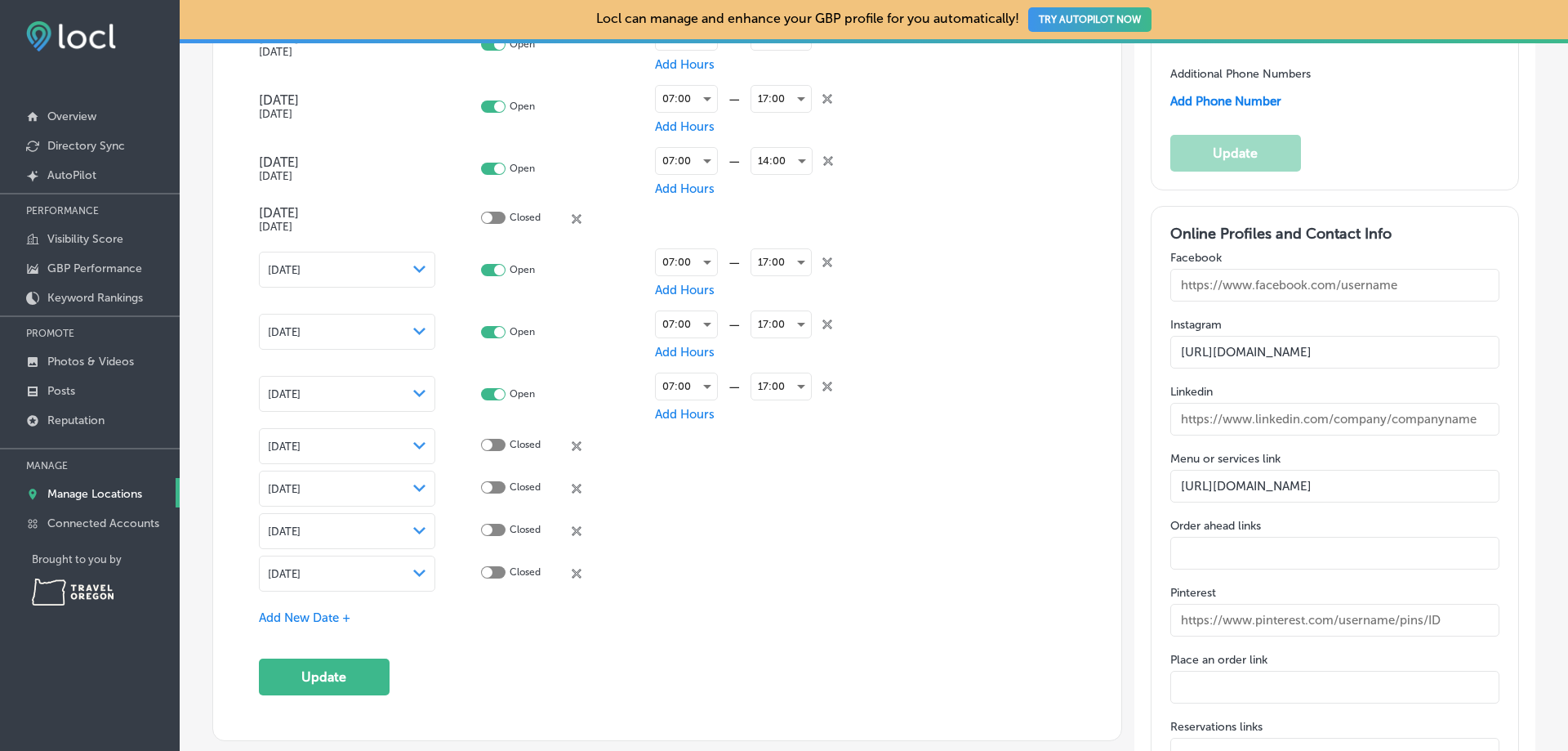
scroll to position [1960, 0]
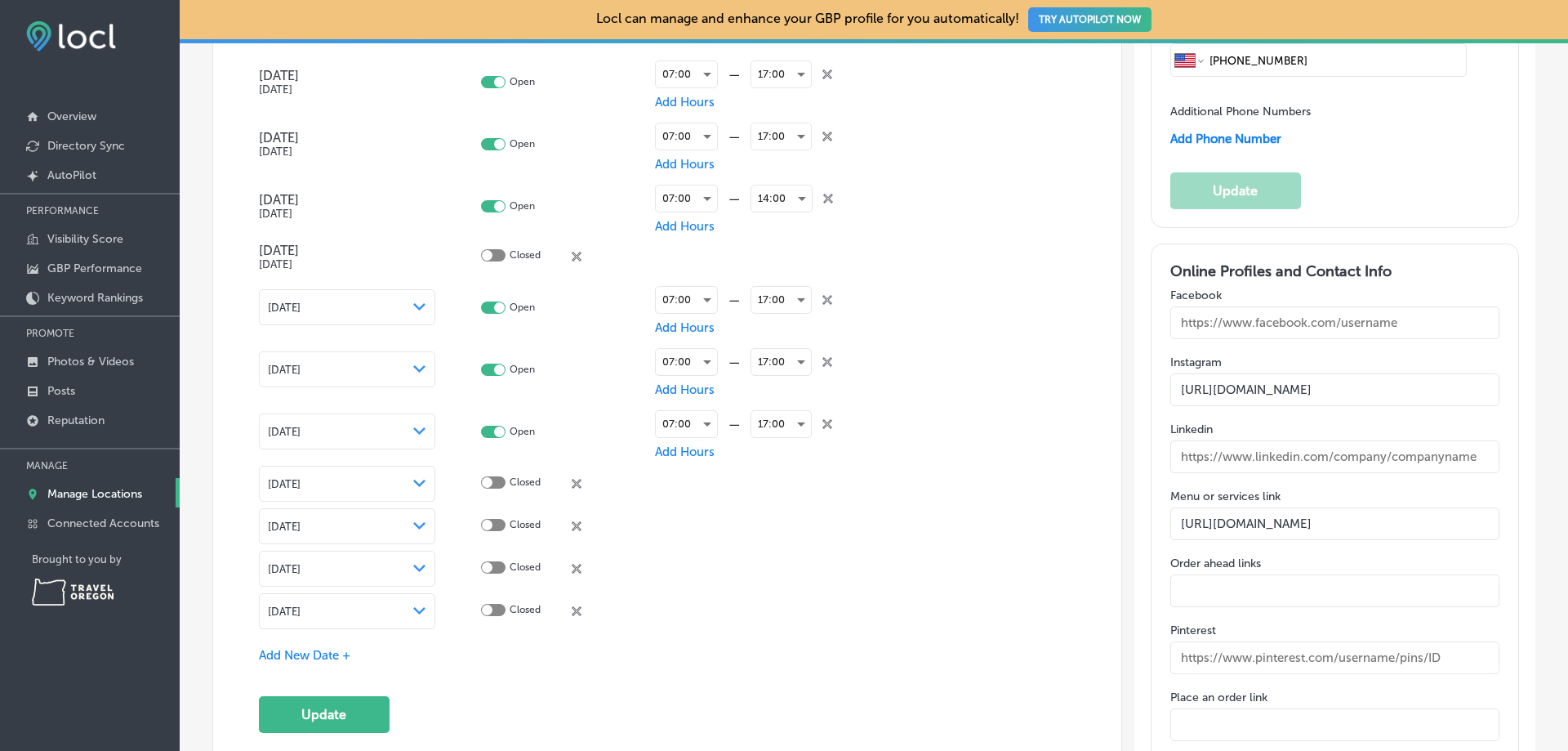
click at [500, 480] on div at bounding box center [492, 482] width 24 height 12
checkbox input "true"
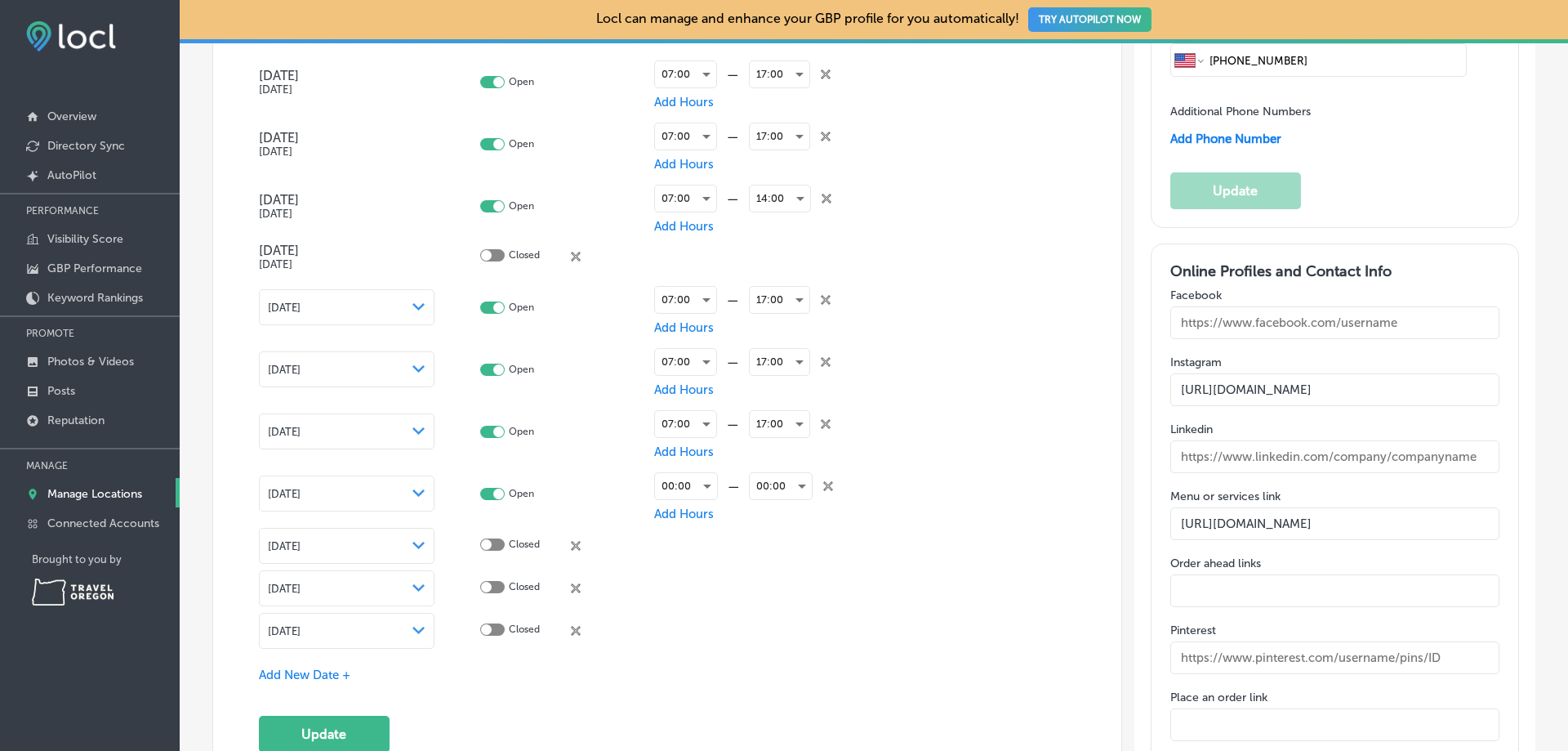
click at [493, 538] on div at bounding box center [491, 544] width 24 height 12
checkbox input "true"
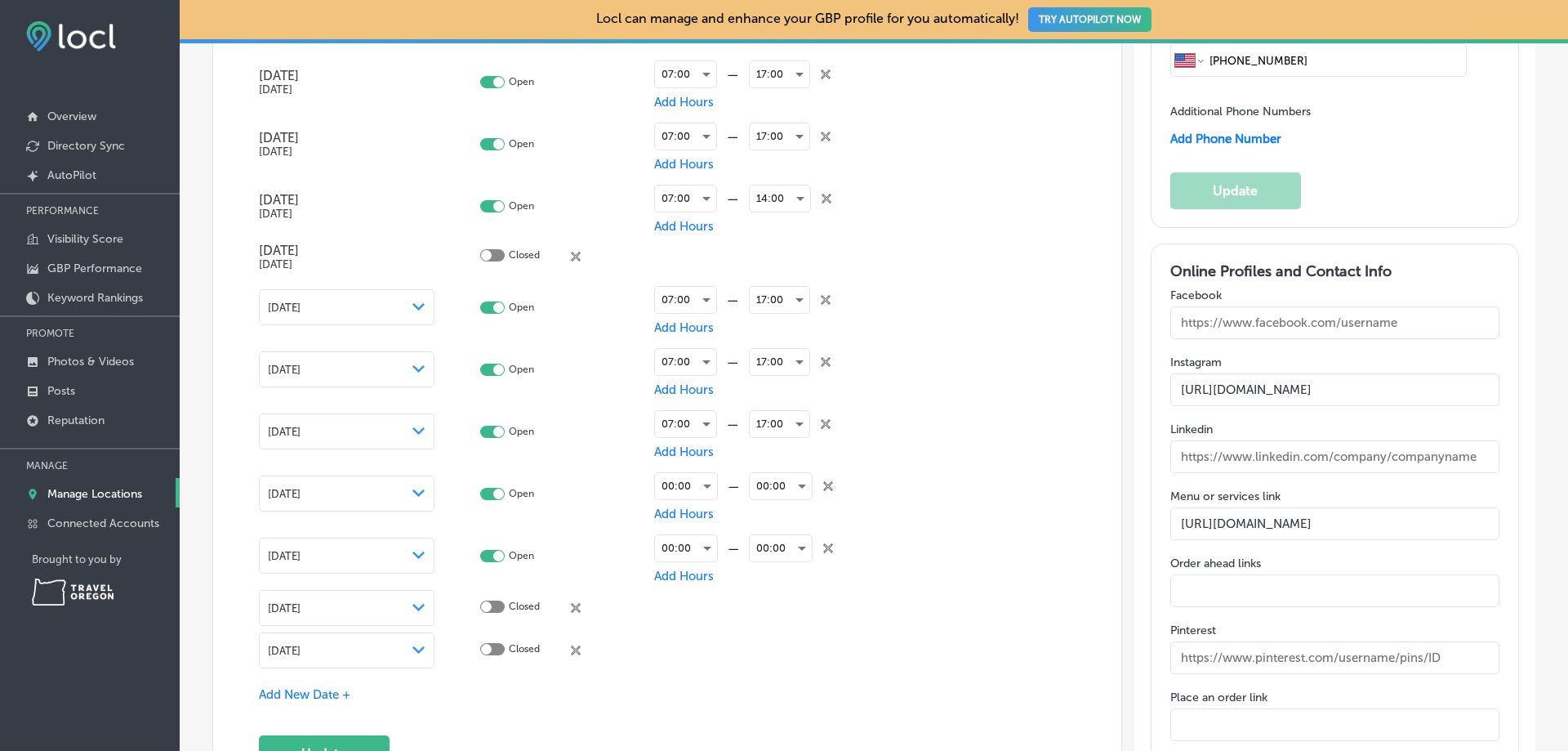
click at [492, 601] on div at bounding box center [491, 606] width 24 height 12
checkbox input "true"
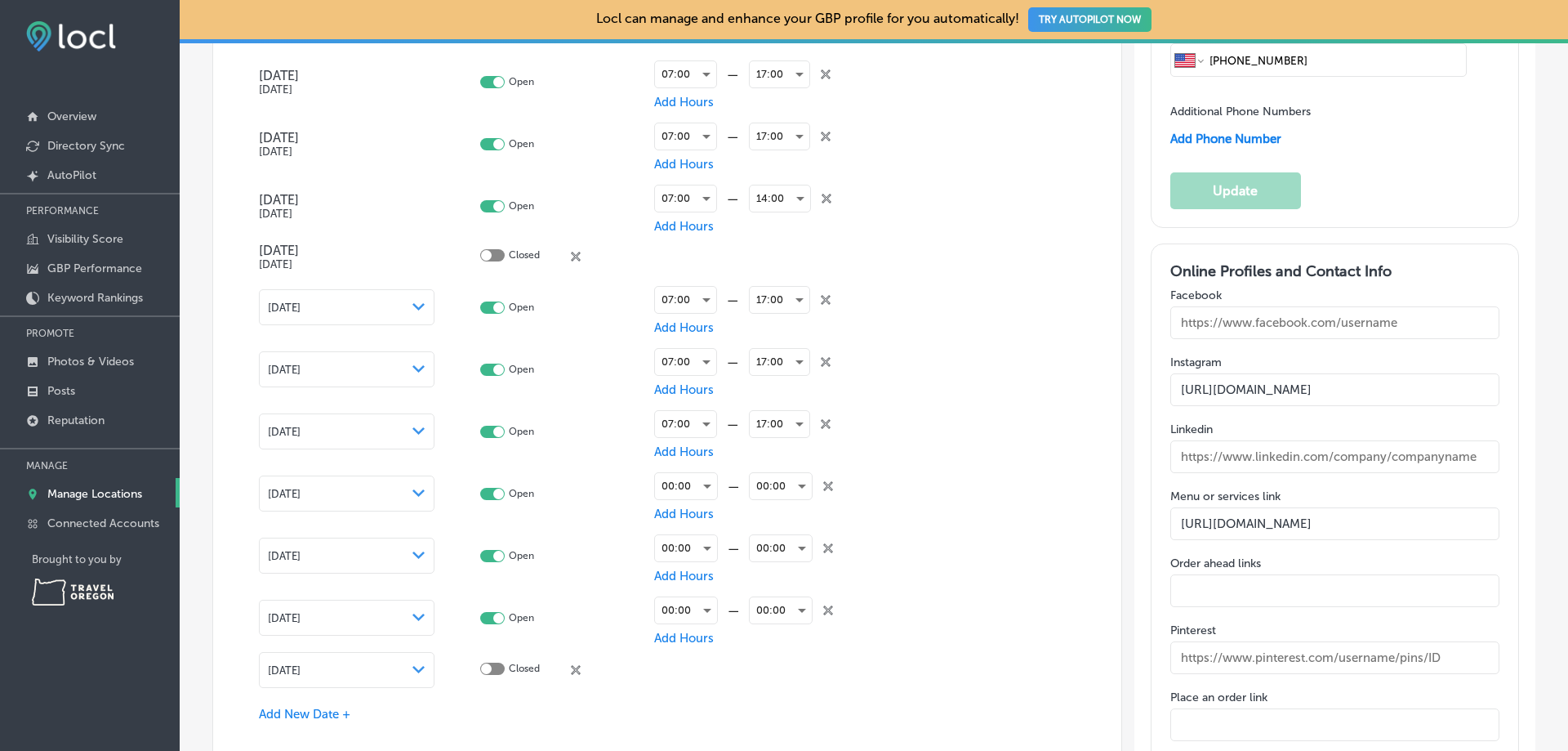
drag, startPoint x: 494, startPoint y: 661, endPoint x: 496, endPoint y: 651, distance: 10.2
click at [492, 662] on div at bounding box center [491, 668] width 24 height 12
checkbox input "true"
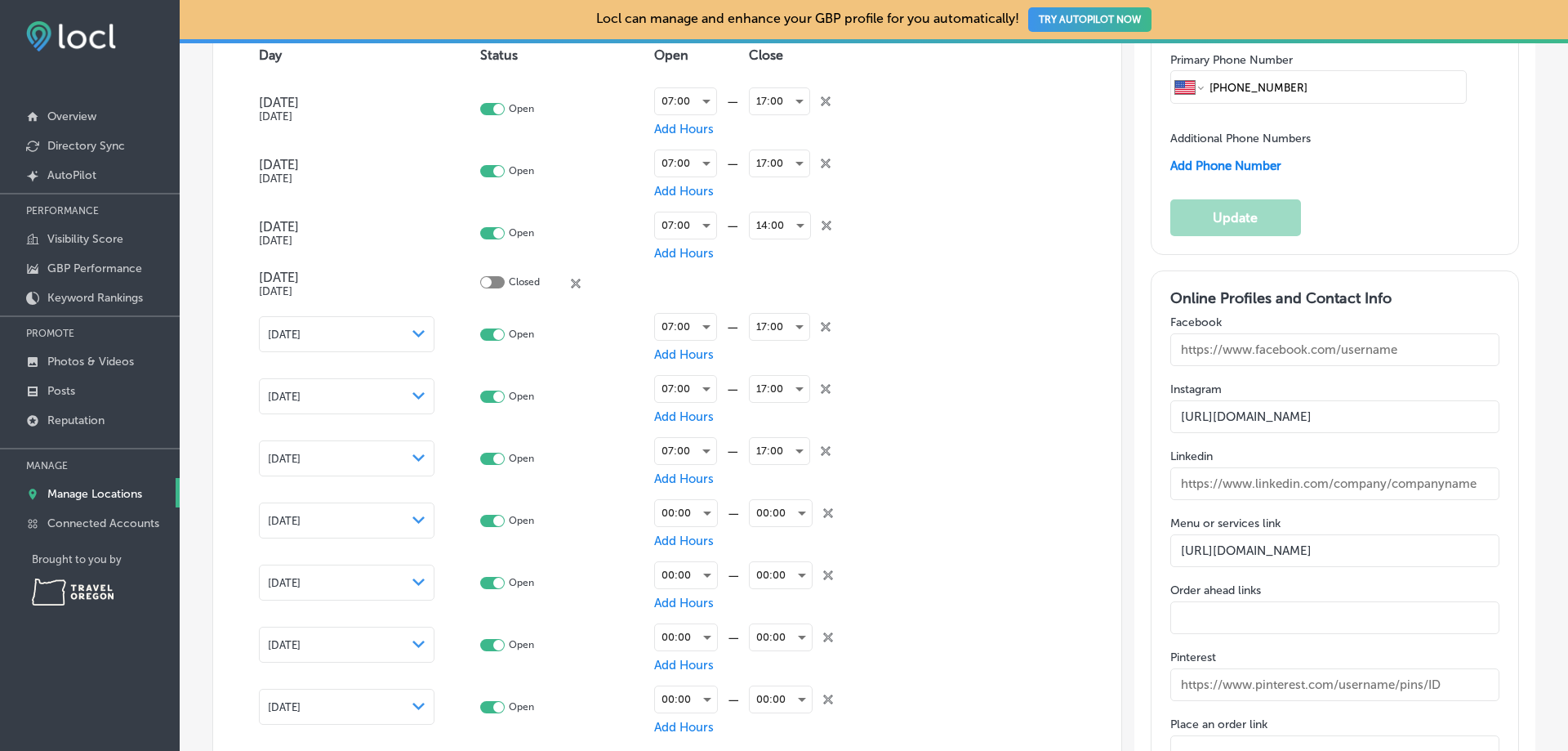
scroll to position [2042, 0]
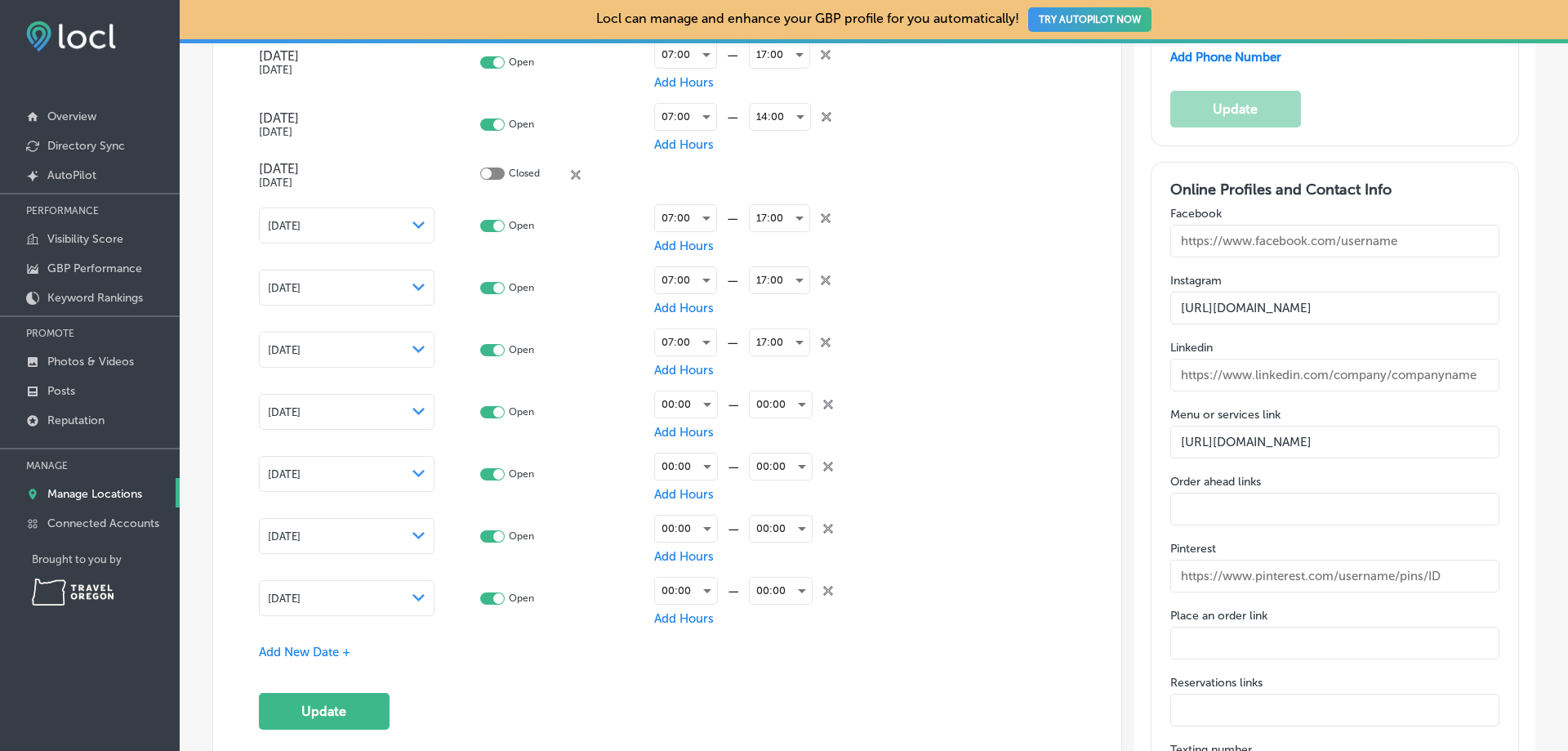
click at [822, 578] on div "00:00 close Created with Sketch." at bounding box center [801, 590] width 103 height 41
click at [823, 589] on icon at bounding box center [828, 590] width 10 height 10
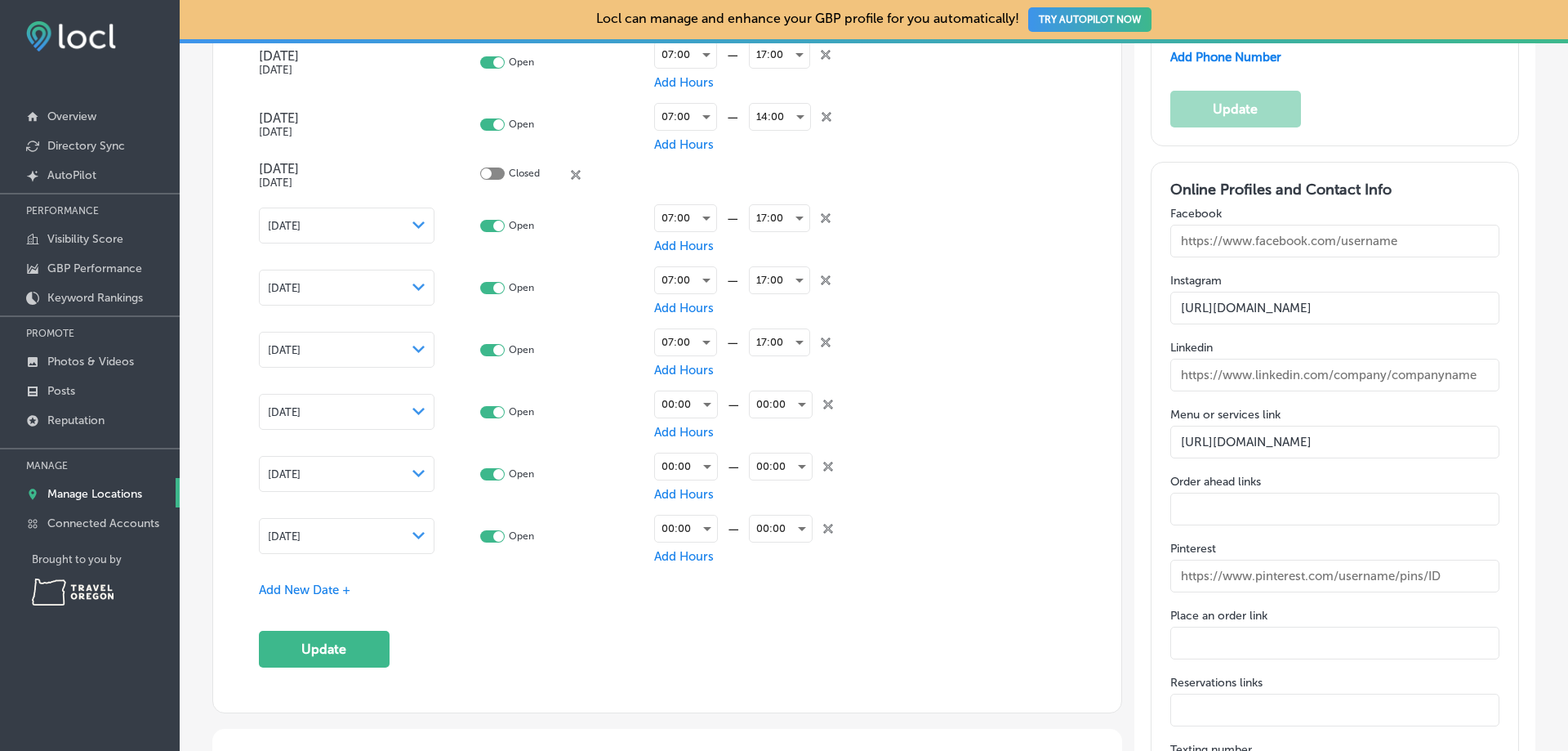
click at [823, 529] on icon "close Created with Sketch." at bounding box center [828, 529] width 10 height 10
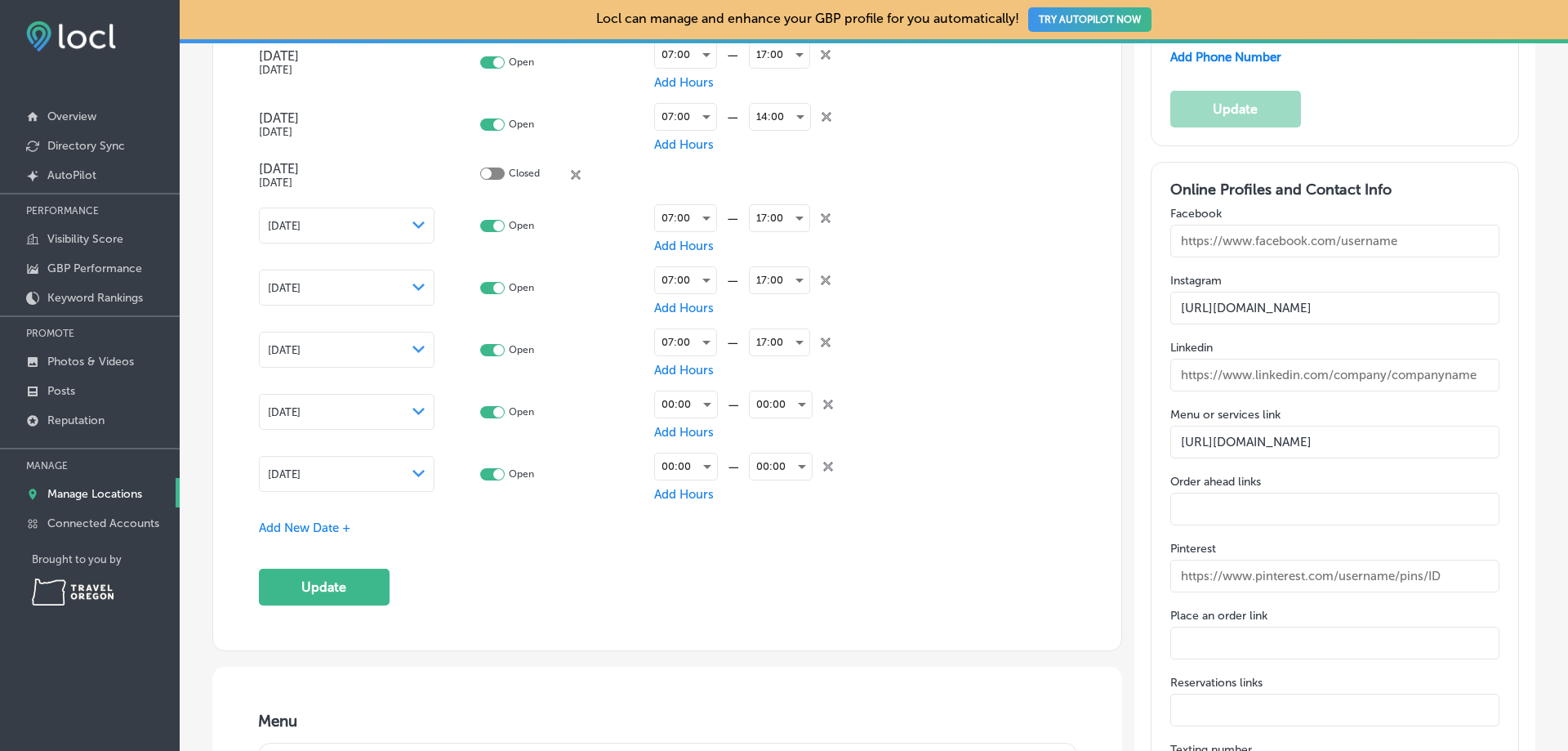
click at [828, 471] on div "00:00 close Created with Sketch." at bounding box center [801, 466] width 103 height 41
click at [825, 462] on icon at bounding box center [828, 467] width 10 height 10
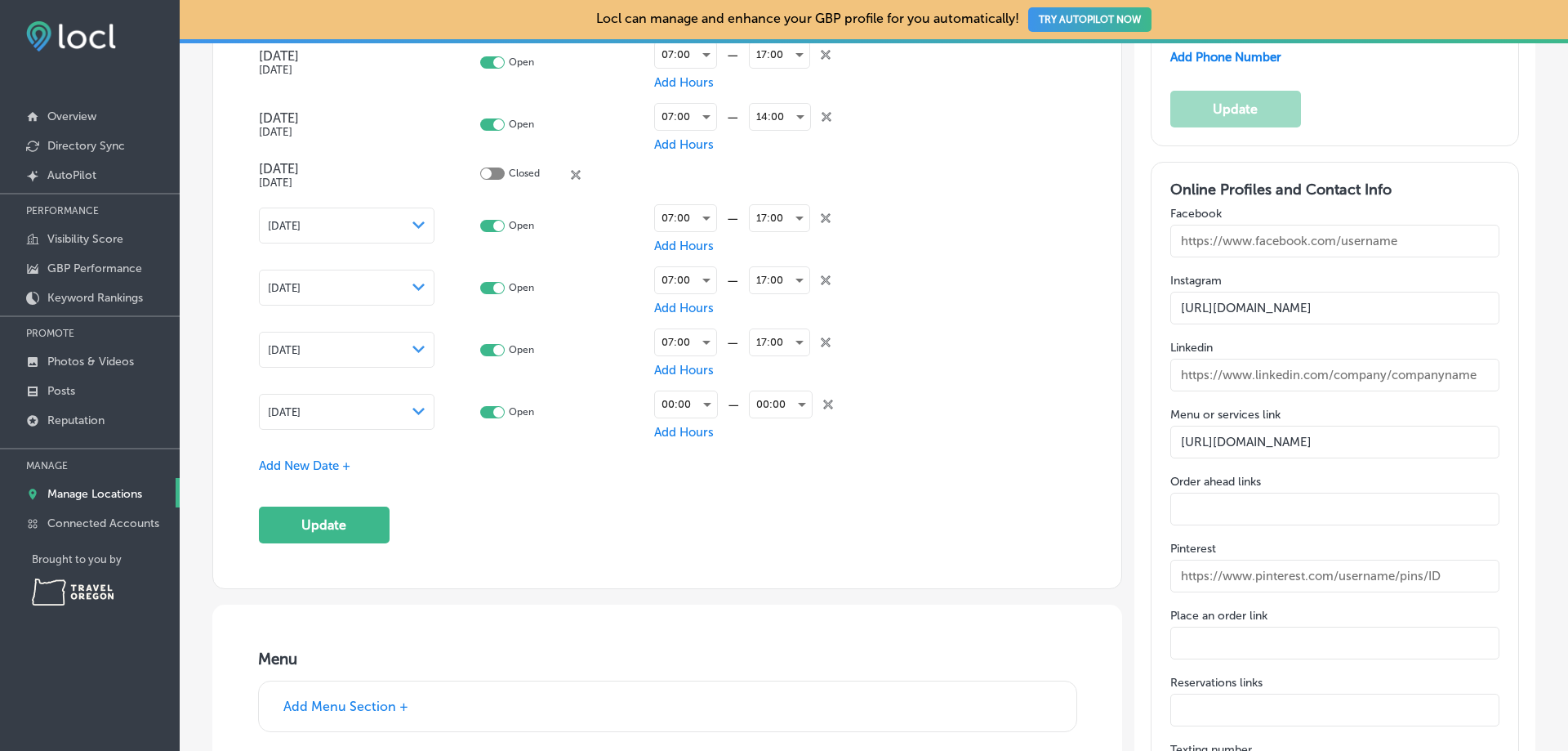
click at [828, 397] on div "00:00 close Created with Sketch." at bounding box center [801, 404] width 103 height 41
click at [827, 403] on icon "close Created with Sketch." at bounding box center [828, 404] width 10 height 10
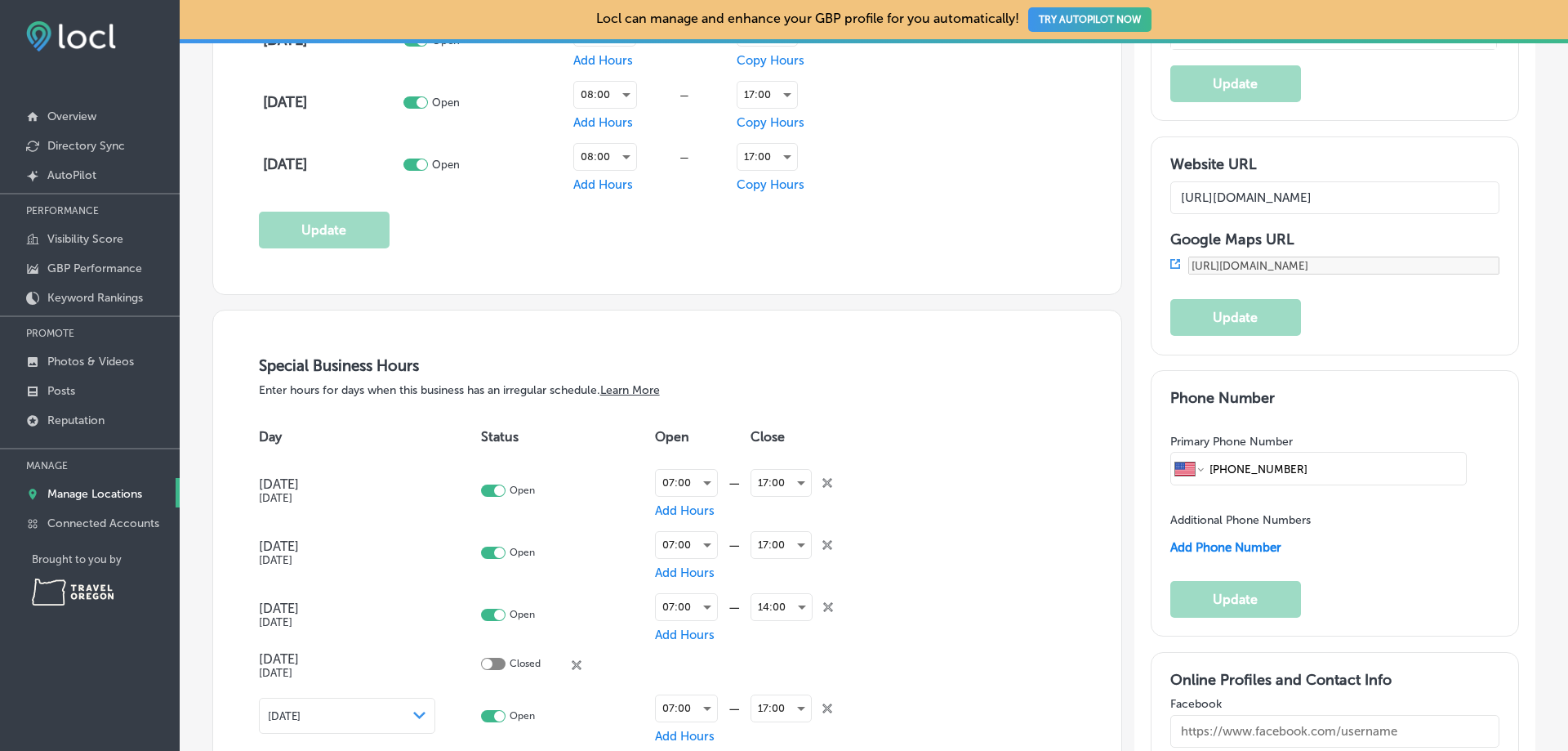
scroll to position [1307, 0]
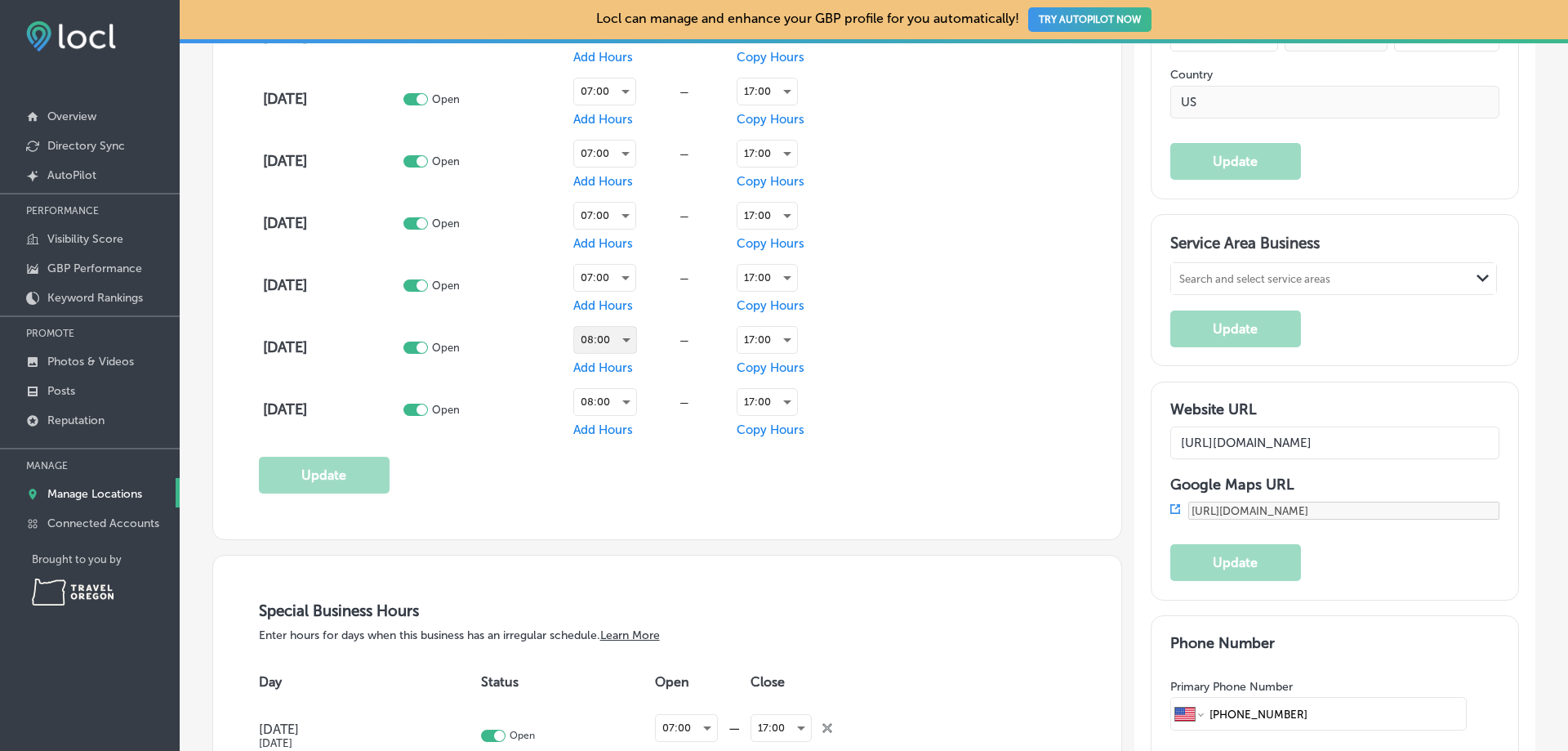
click at [600, 334] on div "08:00" at bounding box center [604, 339] width 62 height 26
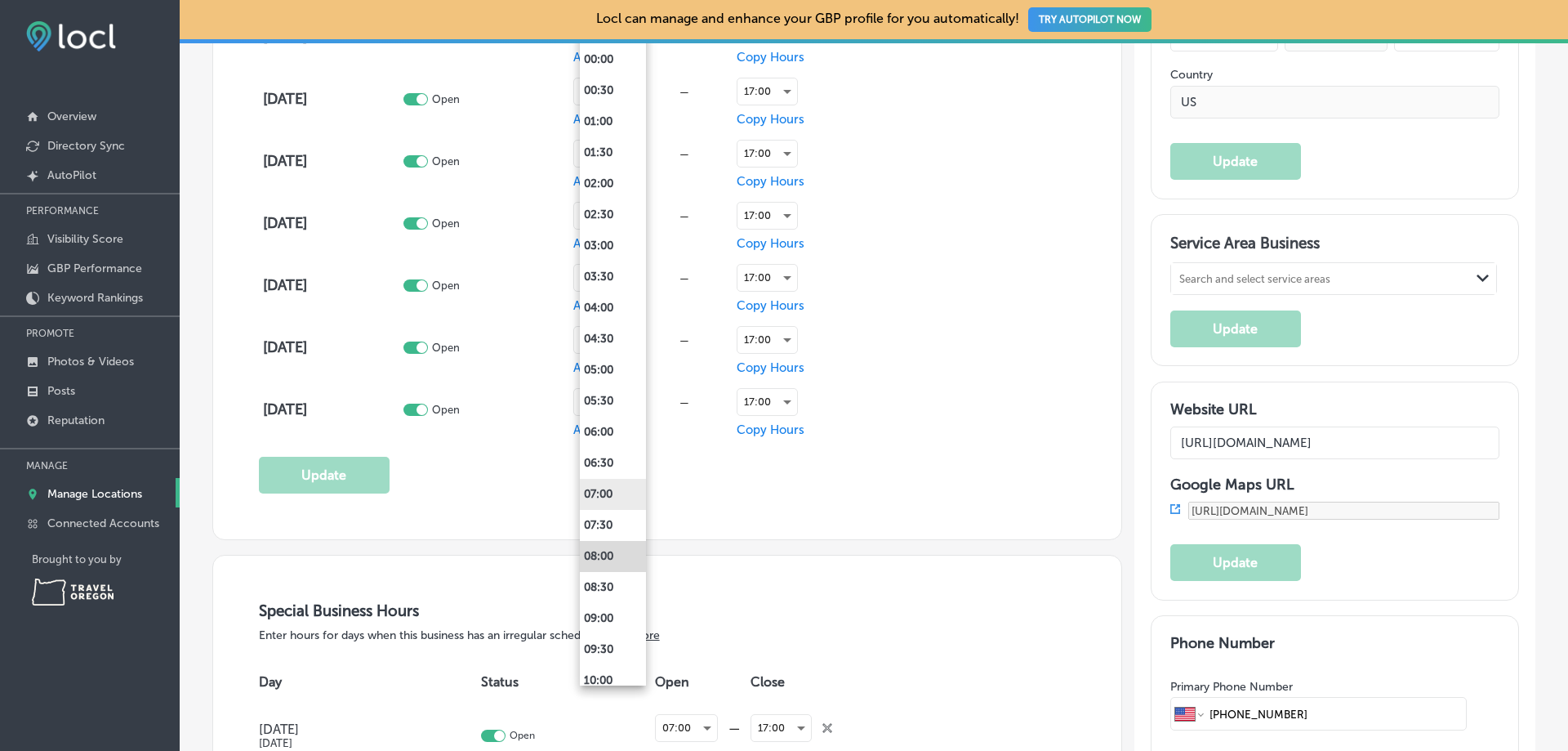
click at [604, 495] on li "07:00" at bounding box center [613, 494] width 67 height 31
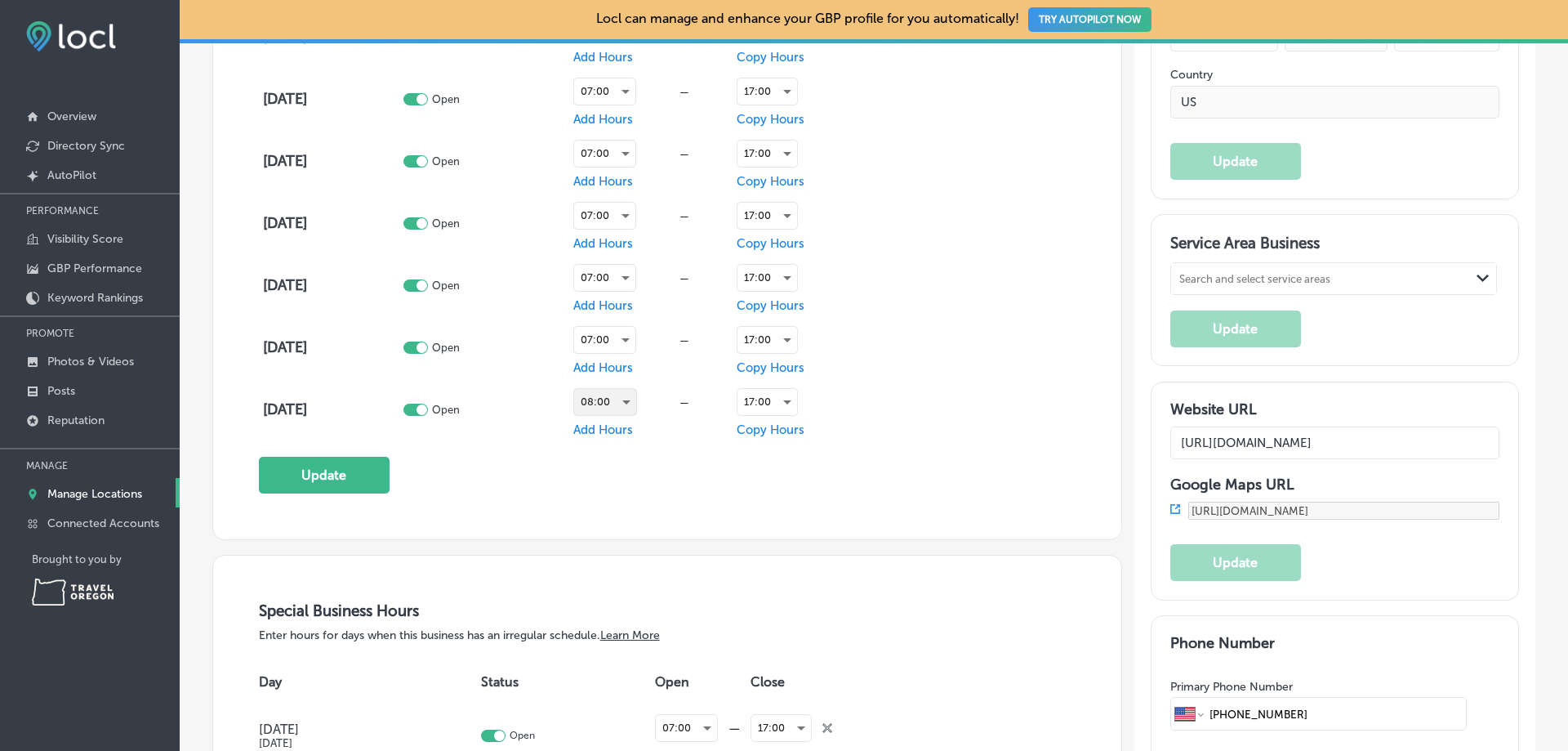
click at [620, 405] on div "08:00" at bounding box center [604, 401] width 62 height 26
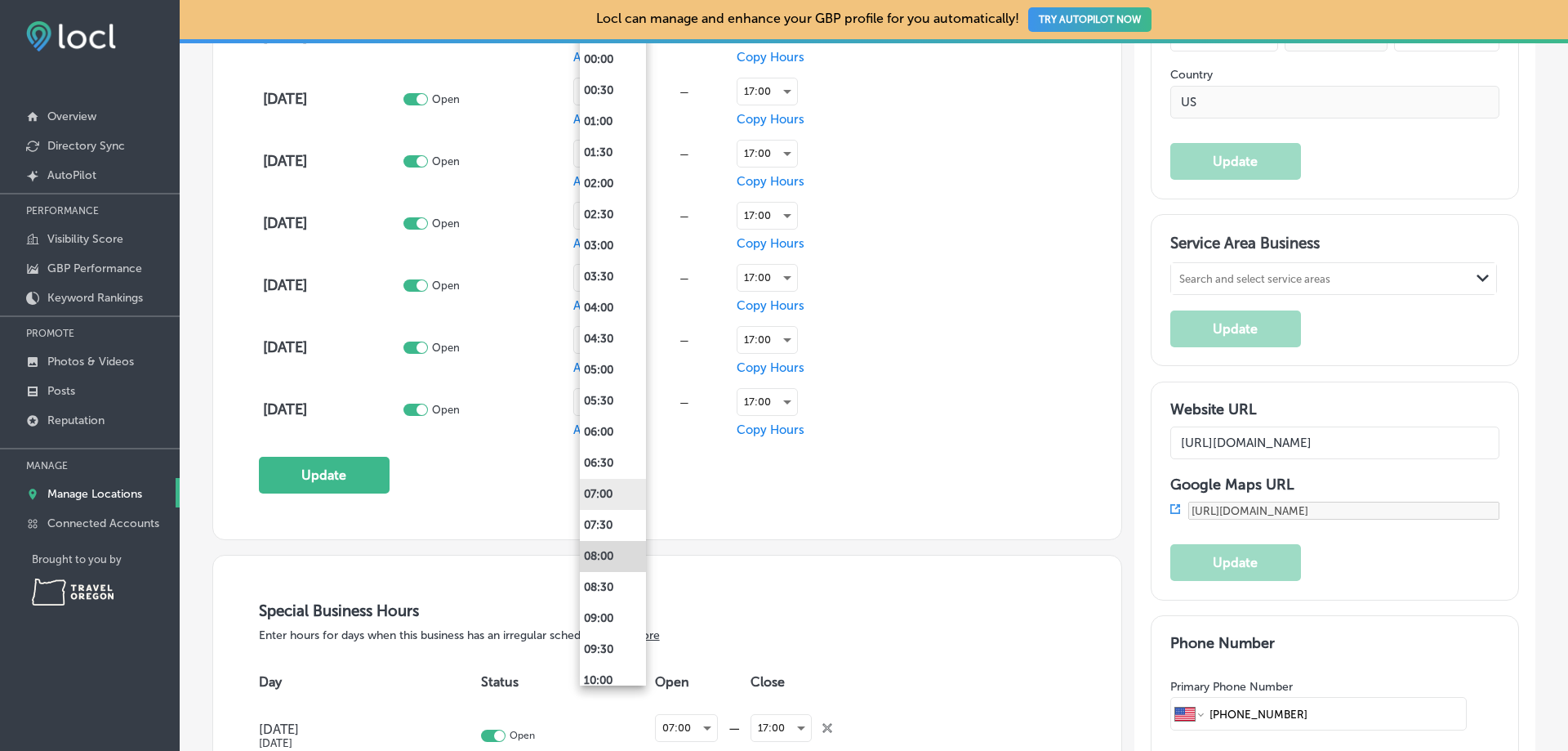
click at [611, 493] on li "07:00" at bounding box center [613, 494] width 67 height 31
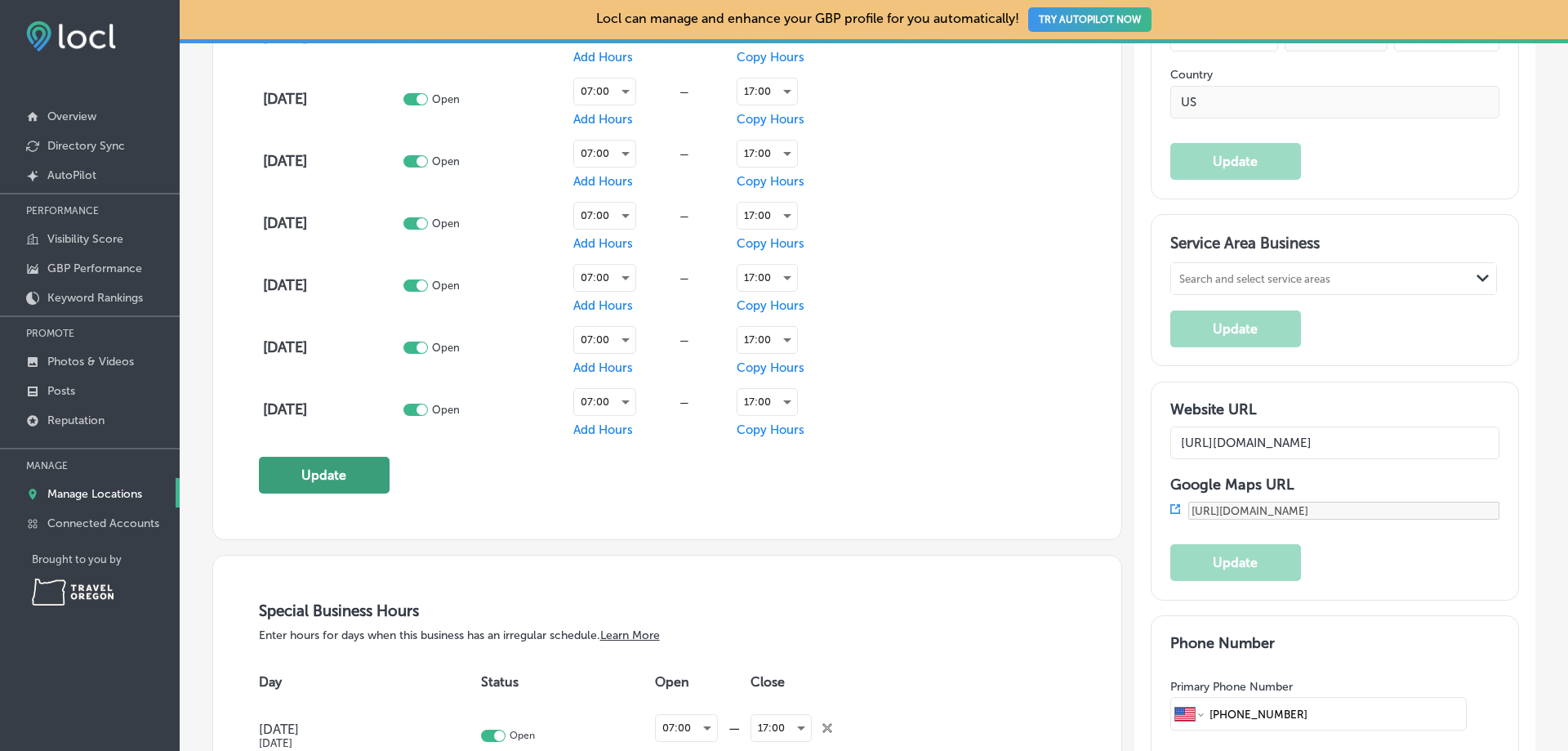
click at [357, 477] on button "Update" at bounding box center [323, 475] width 131 height 37
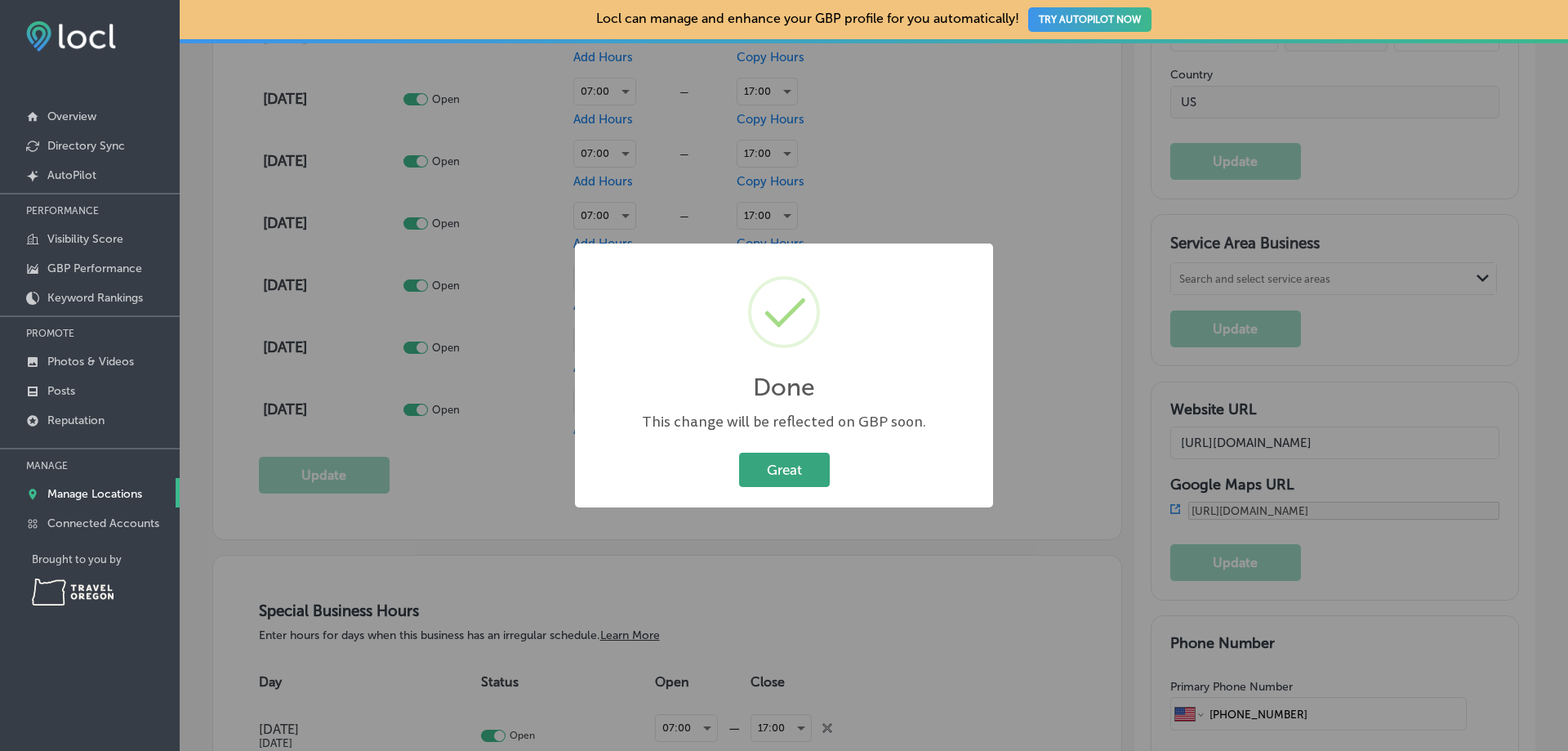
click at [802, 472] on button "Great" at bounding box center [784, 469] width 91 height 33
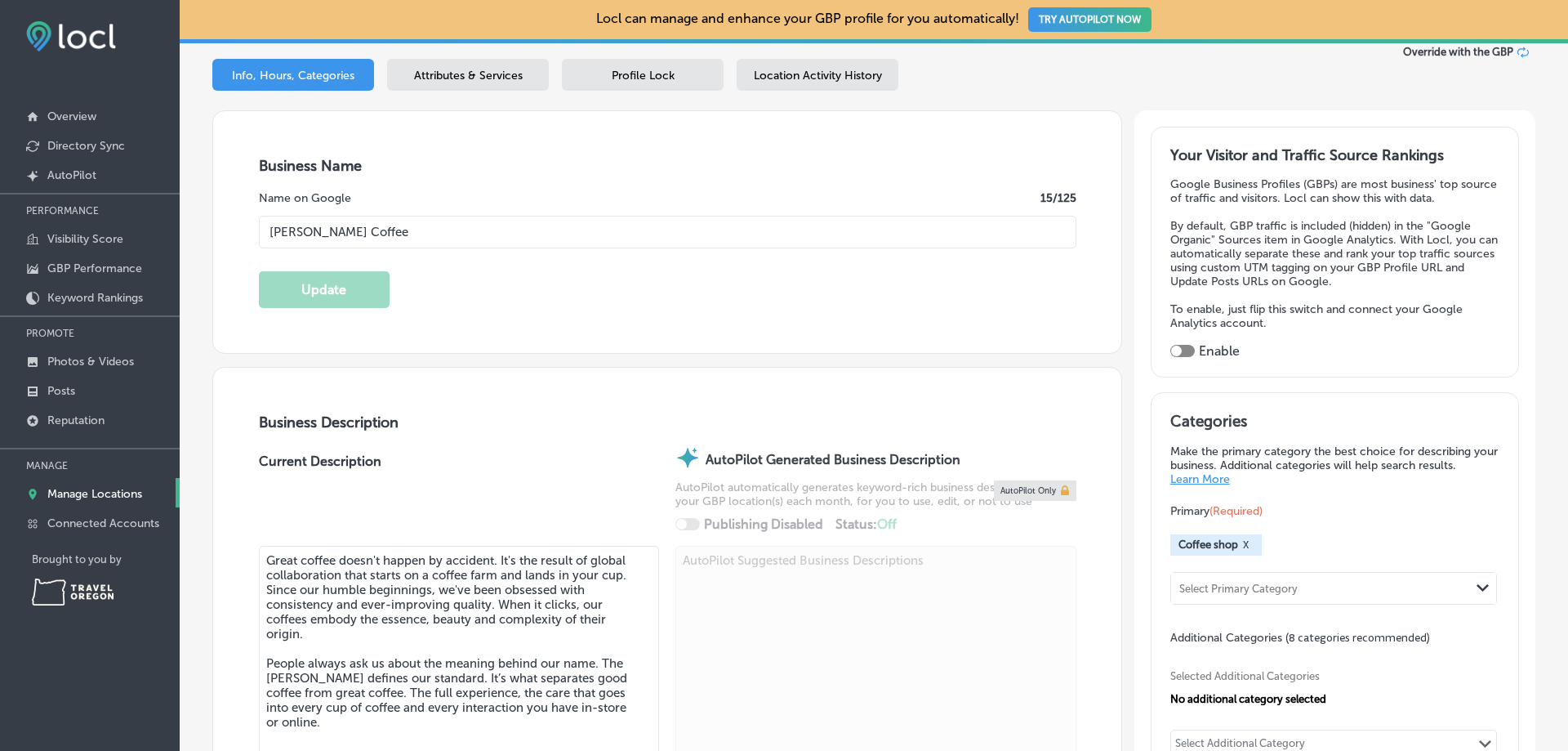
scroll to position [0, 0]
